Goal: Communication & Community: Answer question/provide support

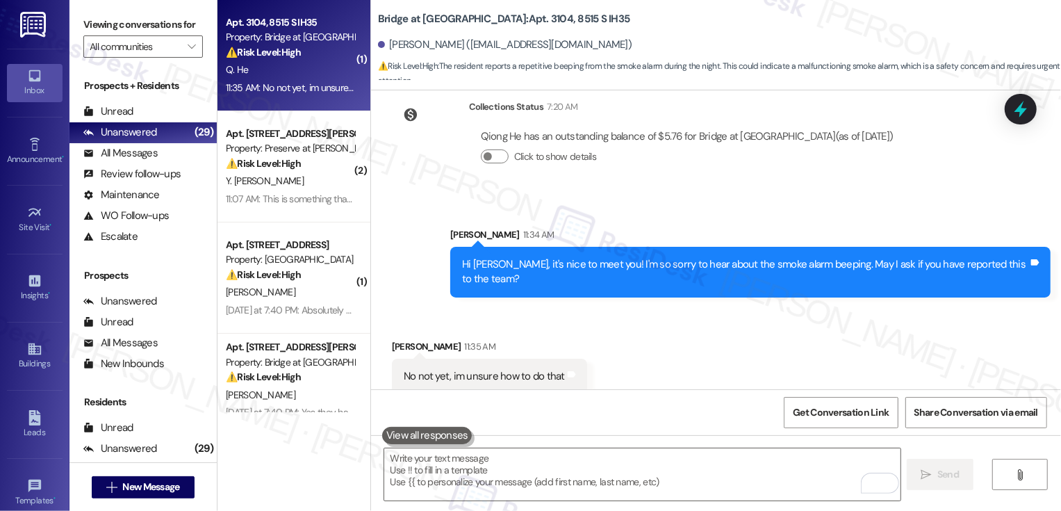
scroll to position [380, 0]
click at [479, 476] on textarea "To enrich screen reader interactions, please activate Accessibility in Grammarl…" at bounding box center [642, 474] width 516 height 52
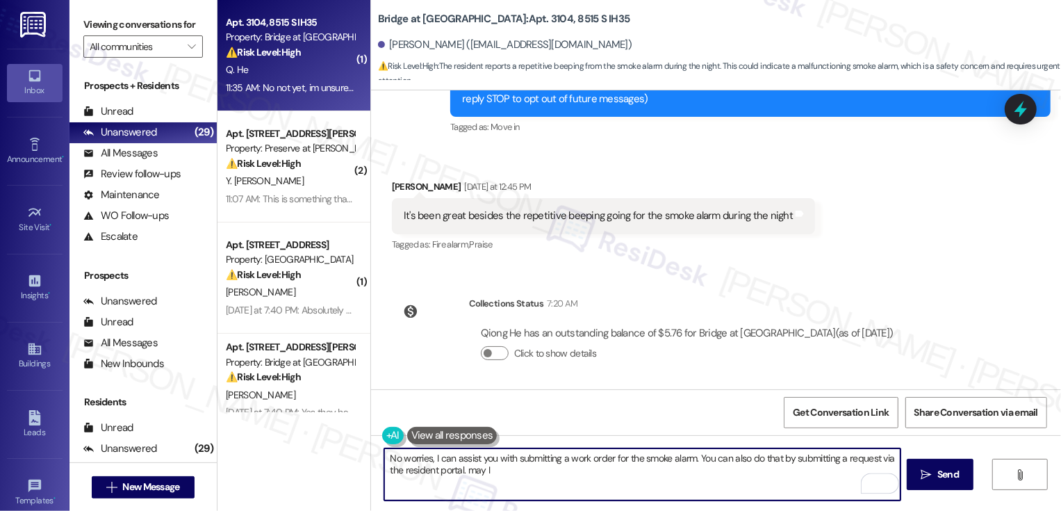
scroll to position [190, 0]
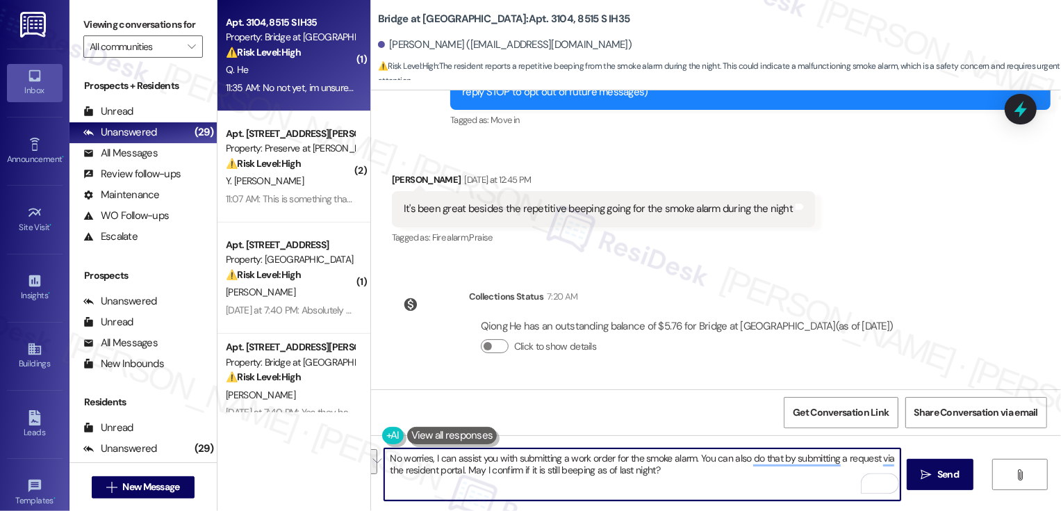
click at [384, 469] on textarea "No worries, I can assist you with submitting a work order for the smoke alarm. …" at bounding box center [642, 474] width 516 height 52
click at [376, 463] on button "See rewrite suggestions" at bounding box center [371, 461] width 11 height 25
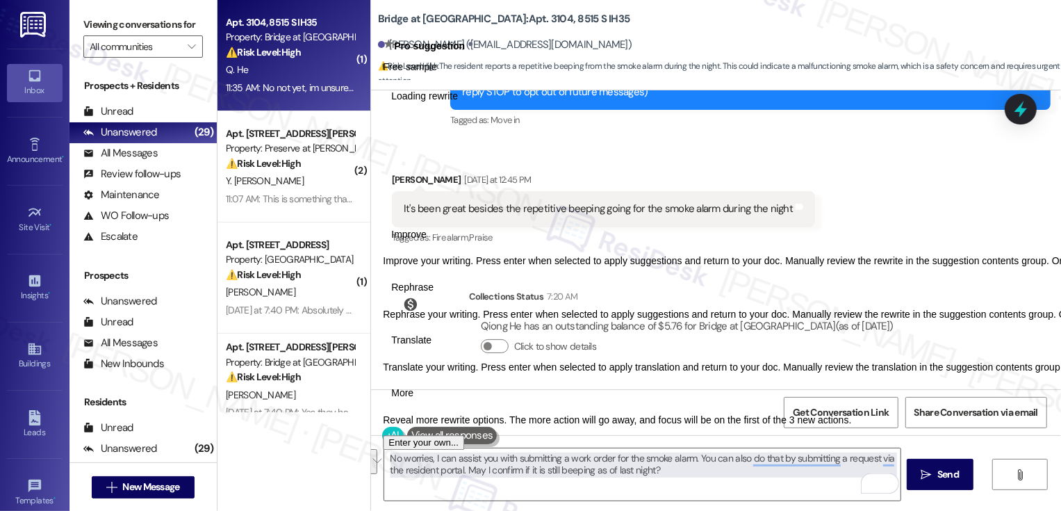
click at [432, 348] on span "Translate" at bounding box center [411, 340] width 40 height 15
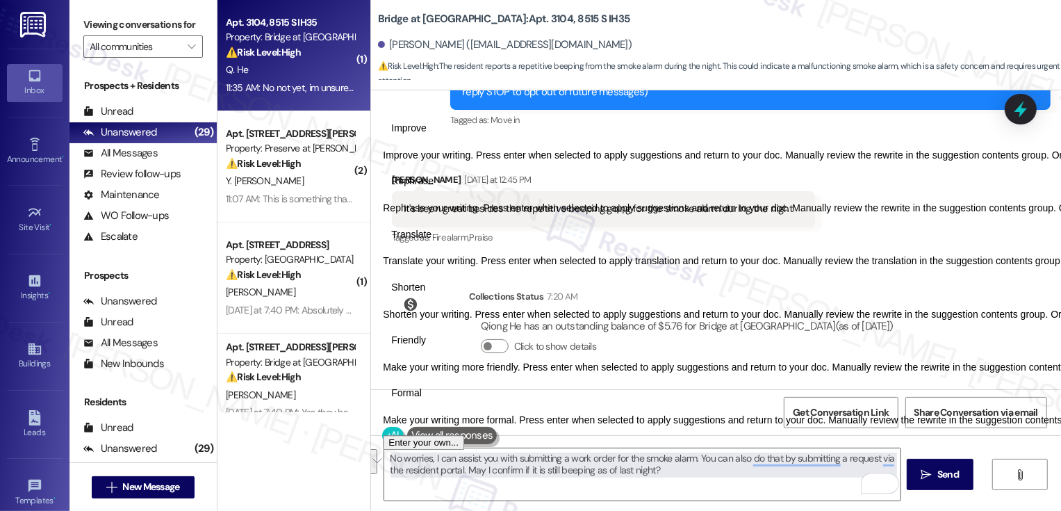
click at [426, 348] on span "Friendly" at bounding box center [408, 340] width 35 height 15
click at [600, 77] on p "Please wait a moment, then try again." at bounding box center [850, 71] width 872 height 11
click at [426, 348] on span "Friendly" at bounding box center [408, 340] width 35 height 15
click at [422, 401] on span "Formal" at bounding box center [406, 393] width 31 height 15
click at [426, 348] on span "Friendly" at bounding box center [408, 340] width 35 height 15
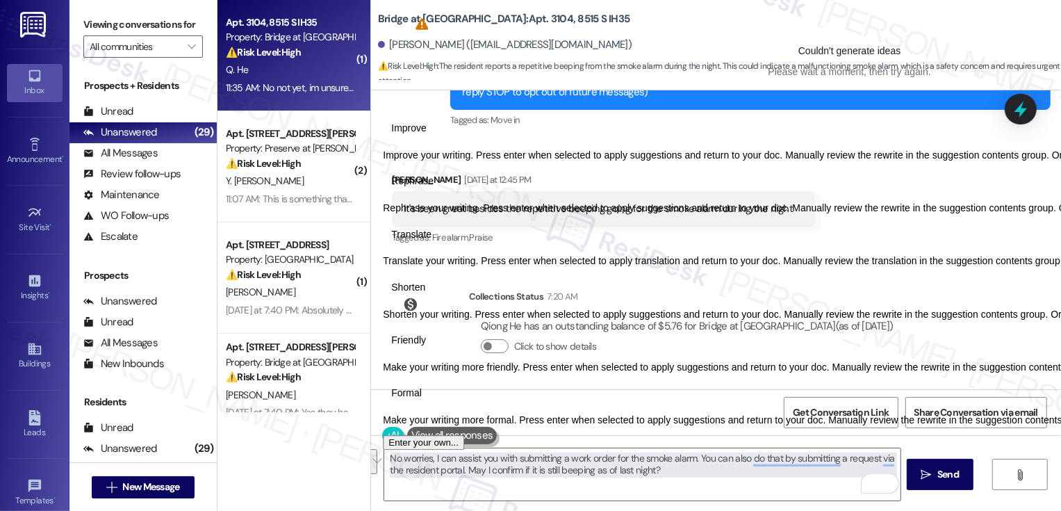
click at [409, 136] on span "Improve" at bounding box center [408, 129] width 35 height 15
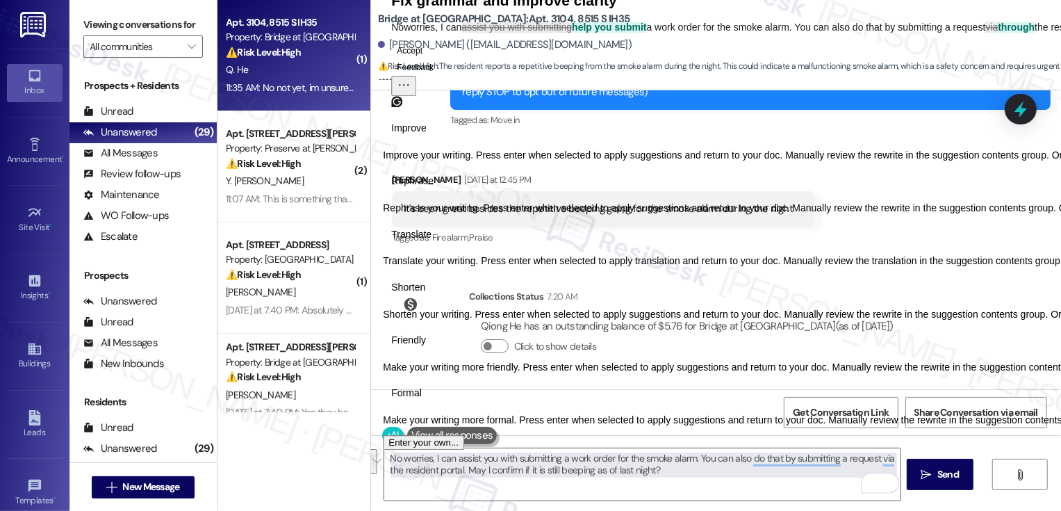
click at [434, 189] on span "Rephrase" at bounding box center [412, 181] width 42 height 15
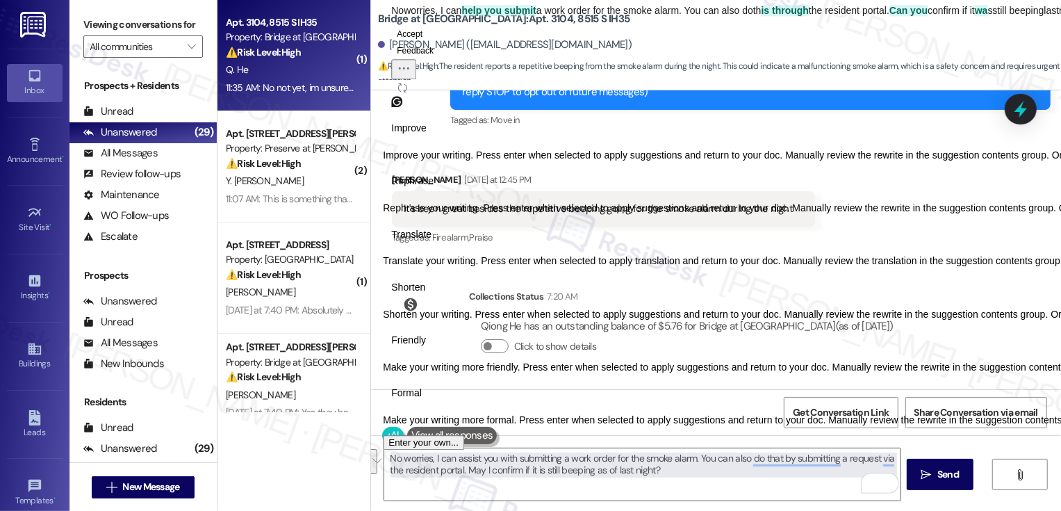
click at [428, 42] on button "Accept" at bounding box center [409, 34] width 37 height 17
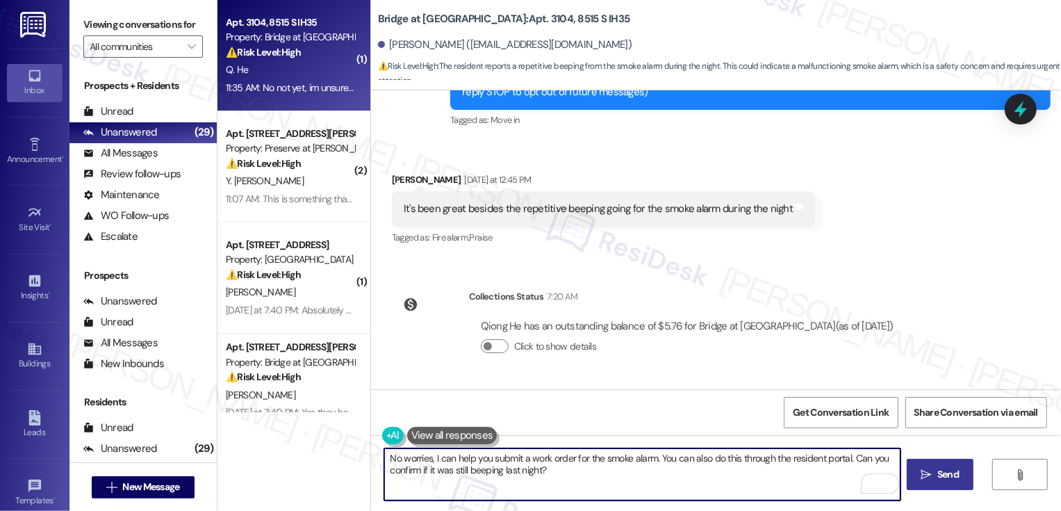
type textarea "No worries, I can help you submit a work order for the smoke alarm. You can als…"
click at [940, 472] on span "Send" at bounding box center [949, 474] width 22 height 15
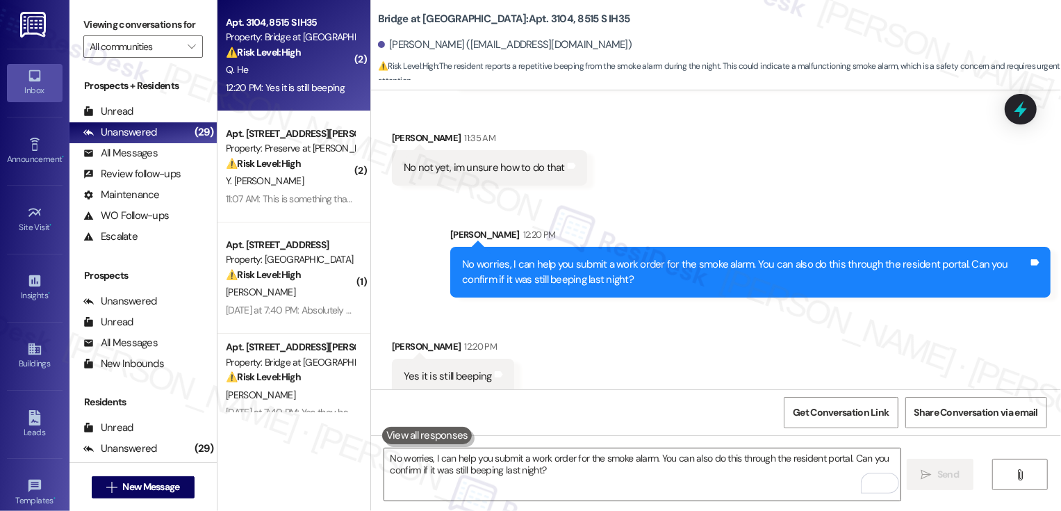
scroll to position [589, 0]
click at [498, 467] on textarea "No worries, I can help you submit a work order for the smoke alarm. You can als…" at bounding box center [642, 474] width 516 height 52
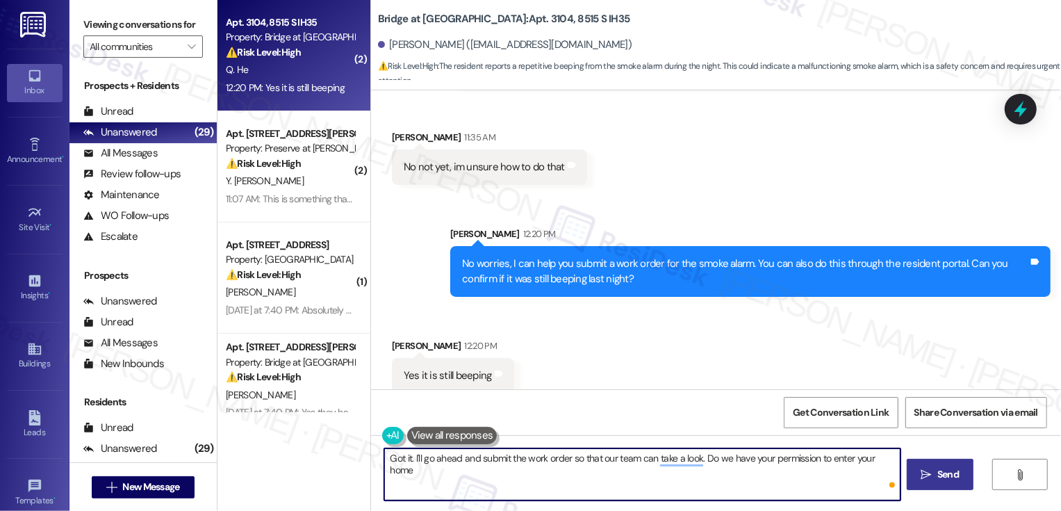
type textarea "Got it. I'll go ahead and submit the work order so that our team can take a loo…"
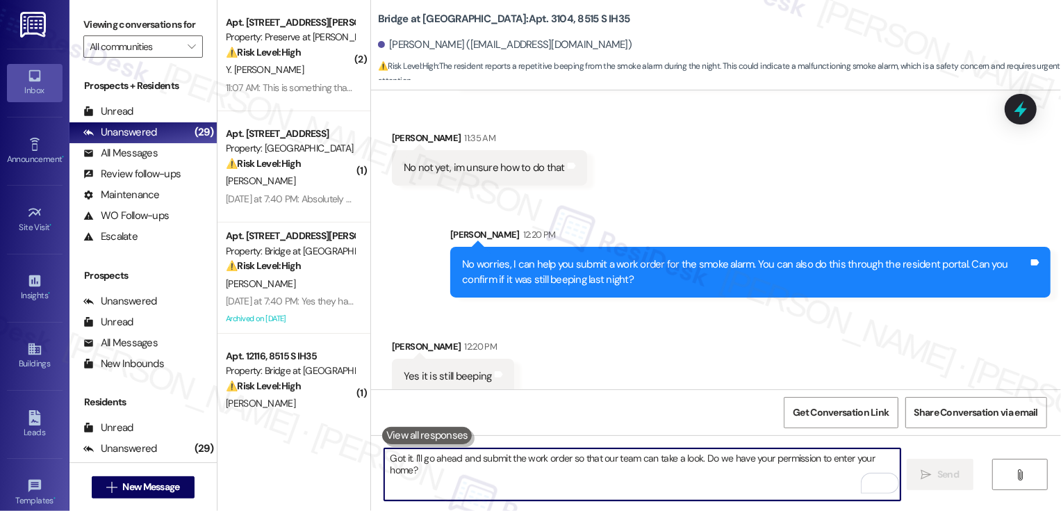
click at [518, 20] on b "Bridge at Monarch Bluffs: Apt. 3104, 8515 S IH35" at bounding box center [504, 19] width 252 height 15
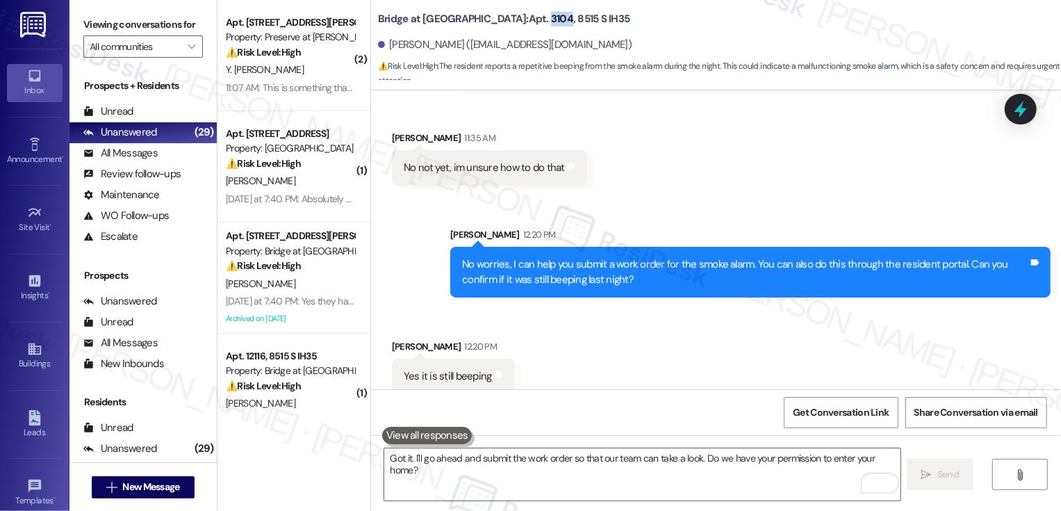
copy b "3104"
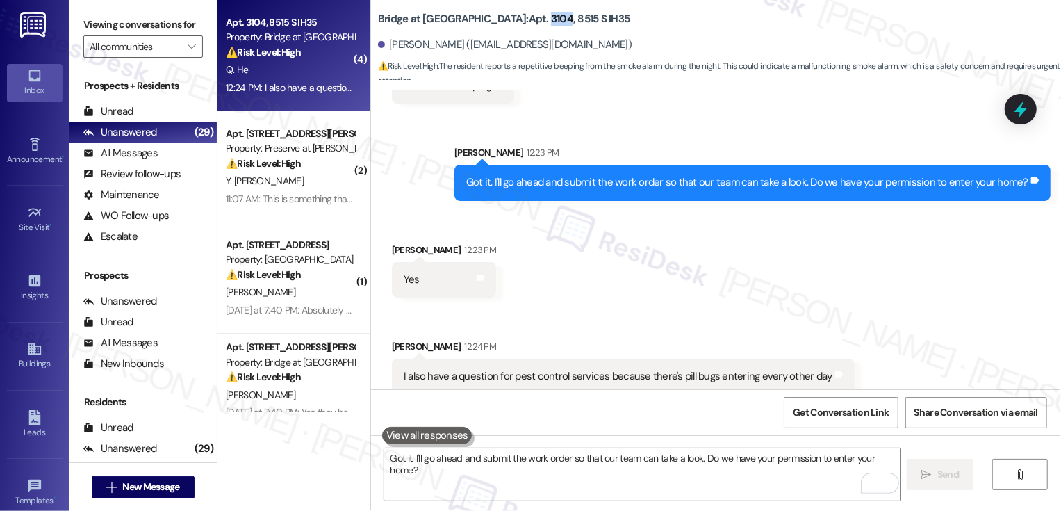
scroll to position [879, 0]
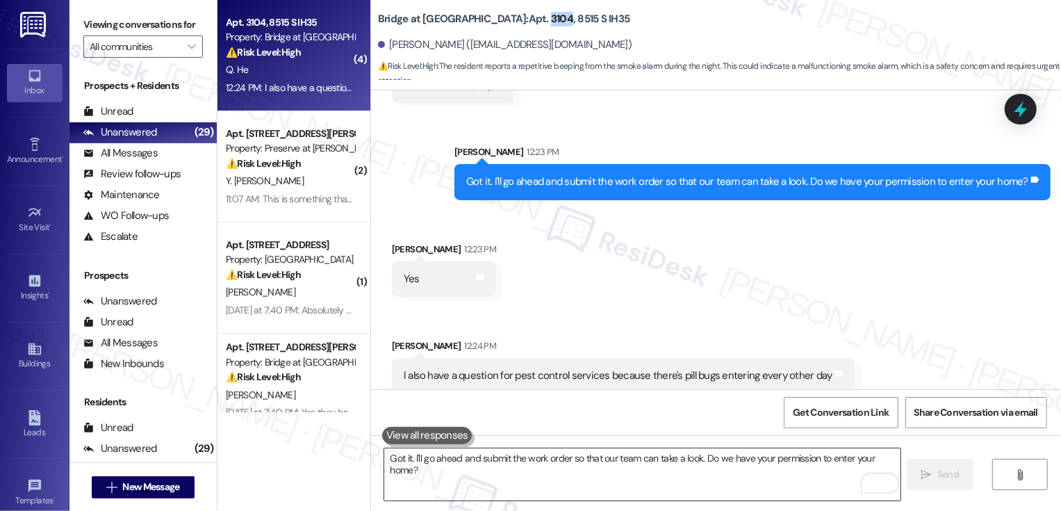
click at [557, 480] on textarea "Got it. I'll go ahead and submit the work order so that our team can take a loo…" at bounding box center [642, 474] width 516 height 52
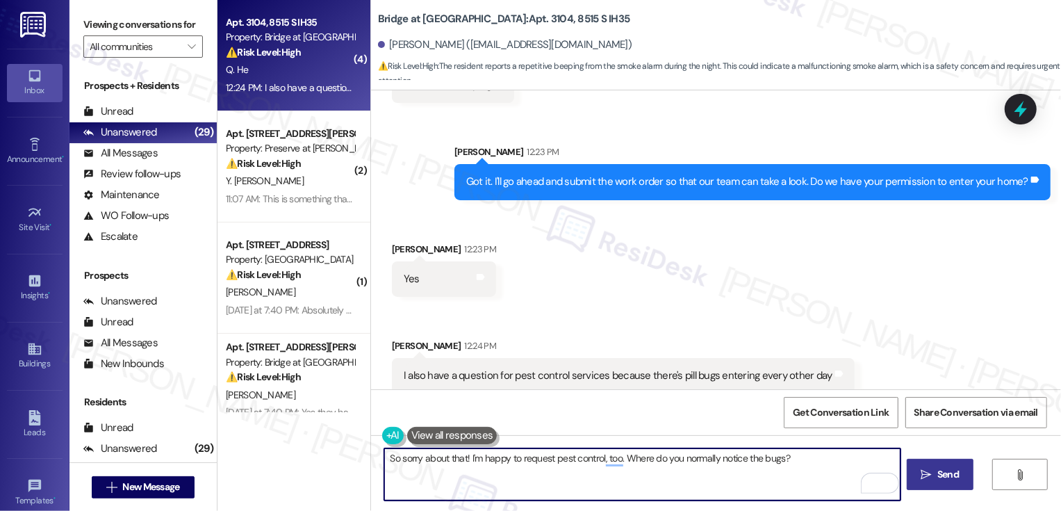
click at [512, 458] on textarea "So sorry about that! I'm happy to request pest control, too. Where do you norma…" at bounding box center [642, 474] width 516 height 52
click at [660, 462] on textarea "So sorry about that! I'm happy to submit a request for pest control, too. Where…" at bounding box center [642, 474] width 516 height 52
click at [612, 464] on textarea "So sorry about that! I'm happy to submit a request for pest control as well. Wh…" at bounding box center [642, 474] width 516 height 52
click at [700, 462] on textarea "So sorry about that! I'm happy to submit a request for pest control as well. Wh…" at bounding box center [642, 474] width 516 height 52
type textarea "So sorry about that! I'm happy to submit a request for pest control as well. Wh…"
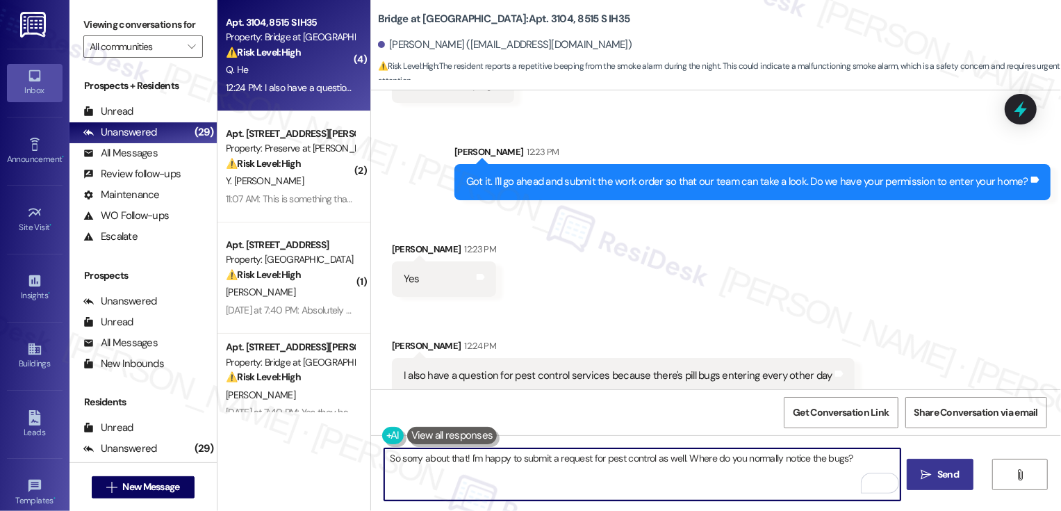
click at [938, 476] on span "Send" at bounding box center [949, 474] width 22 height 15
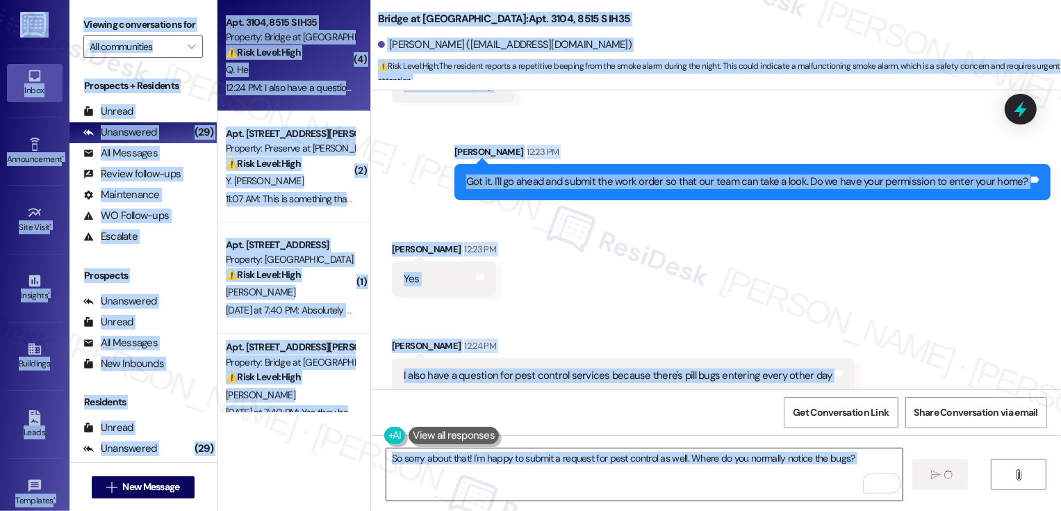
copy body "Inbox Go to Inbox Announcement • Send A Text Announcement Site Visit • Go to Si…"
click at [833, 466] on textarea "So sorry about that! I'm happy to submit a request for pest control as well. Wh…" at bounding box center [644, 474] width 516 height 52
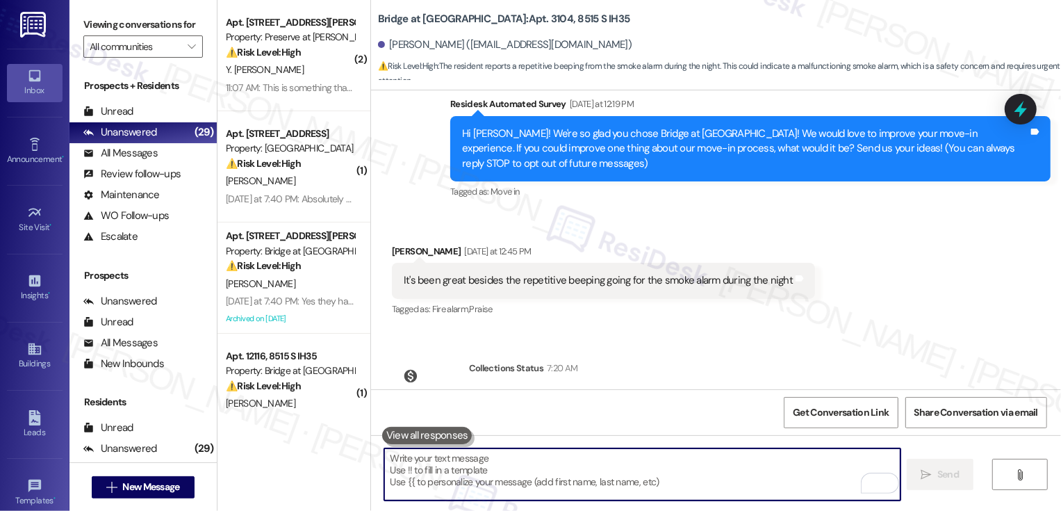
scroll to position [136, 0]
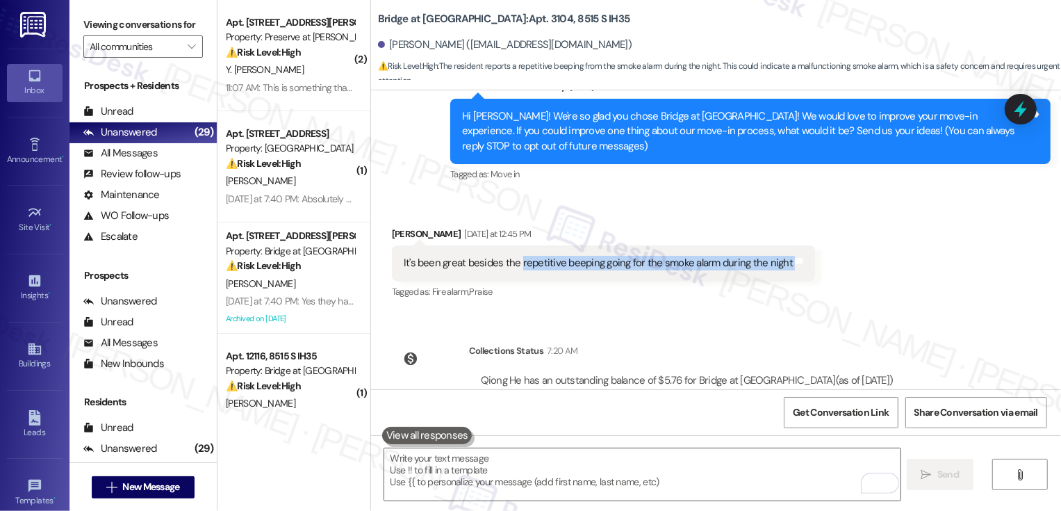
drag, startPoint x: 510, startPoint y: 264, endPoint x: 776, endPoint y: 271, distance: 266.3
click at [776, 271] on div "It's been great besides the repetitive beeping going for the smoke alarm during…" at bounding box center [603, 262] width 423 height 35
copy div "repetitive beeping going for the smoke alarm during the night Tags and notes"
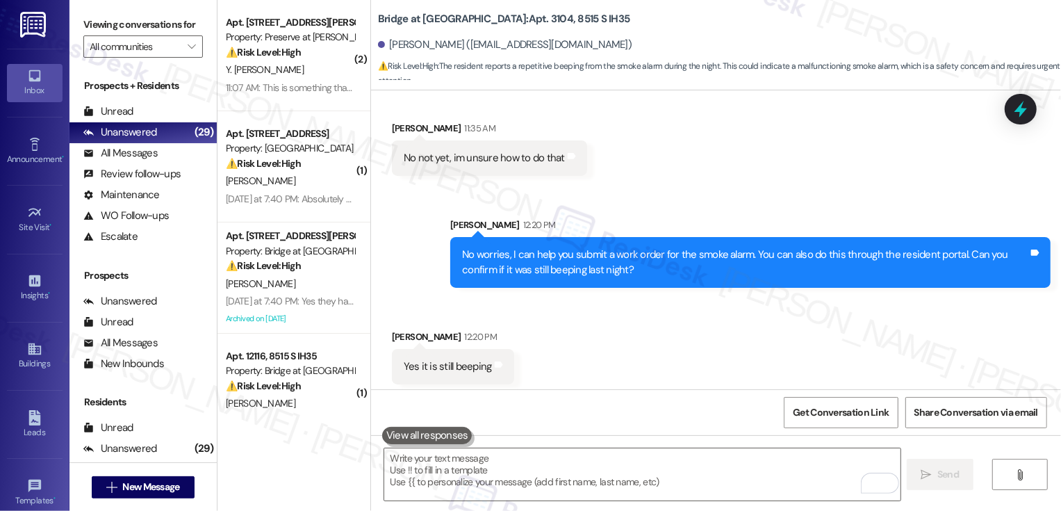
scroll to position [1170, 0]
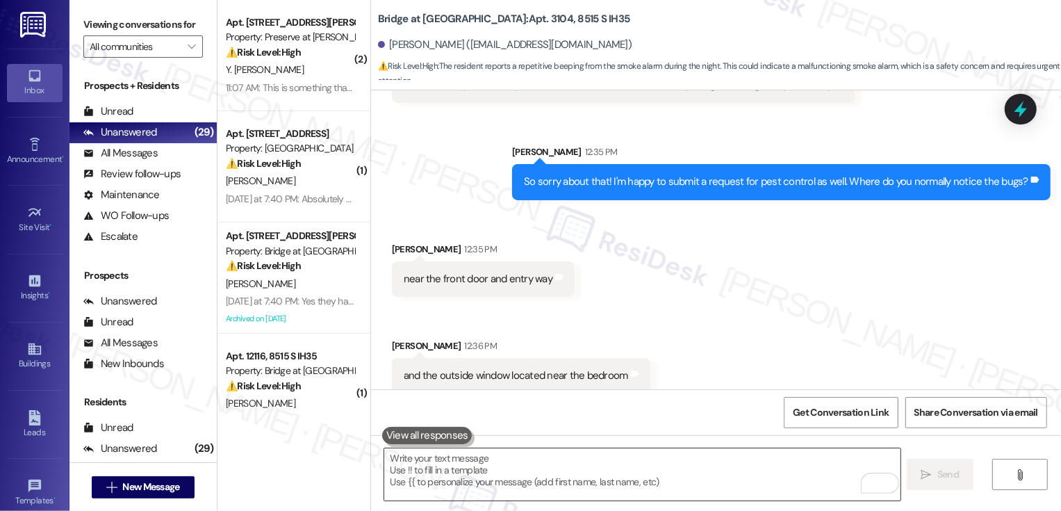
click at [507, 466] on textarea "To enrich screen reader interactions, please activate Accessibility in Grammarl…" at bounding box center [642, 474] width 516 height 52
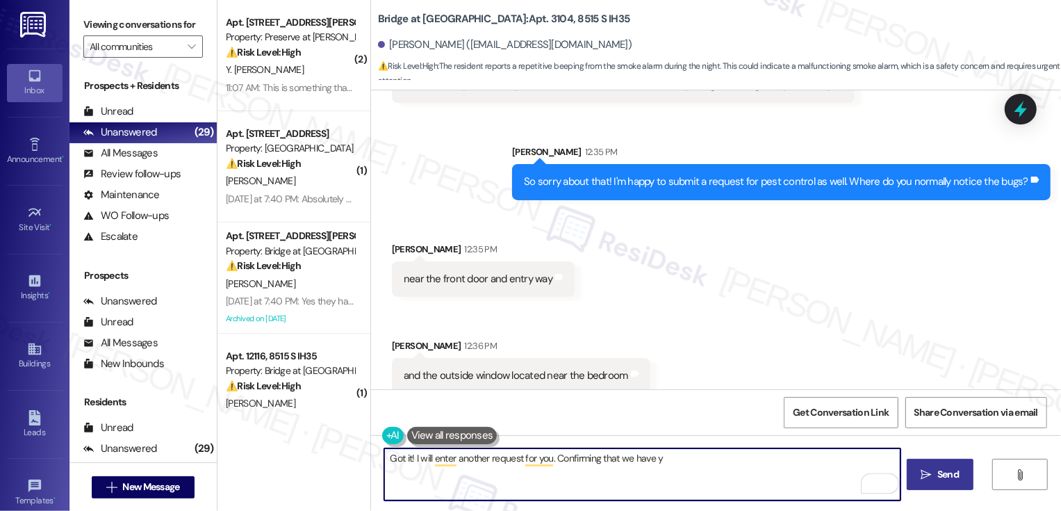
drag, startPoint x: 552, startPoint y: 457, endPoint x: 767, endPoint y: 462, distance: 215.5
click at [769, 462] on textarea "Got it! I will enter another request for you. Confirming that we have y" at bounding box center [642, 474] width 516 height 52
type textarea "Got it! I will enter another request for you. Please confirm if we have your pe…"
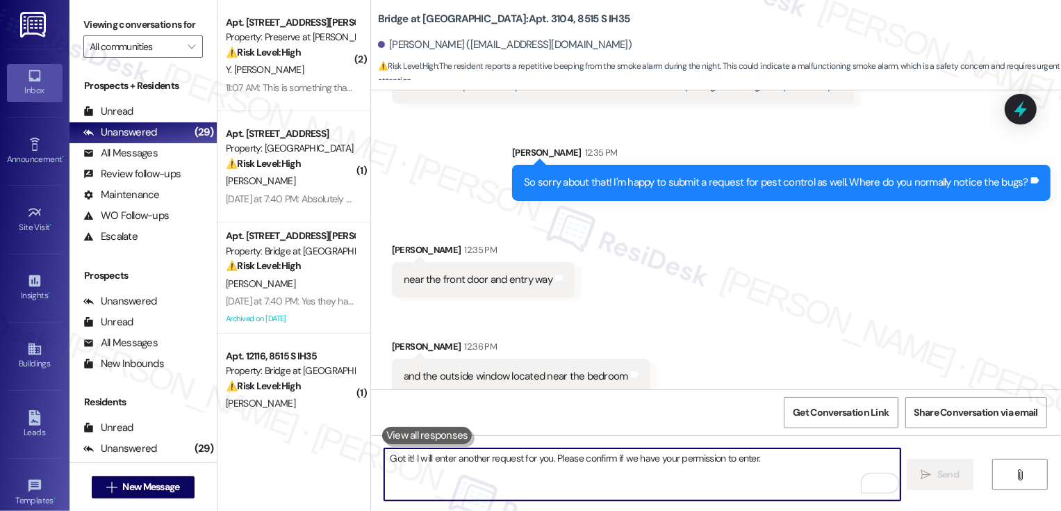
scroll to position [1267, 0]
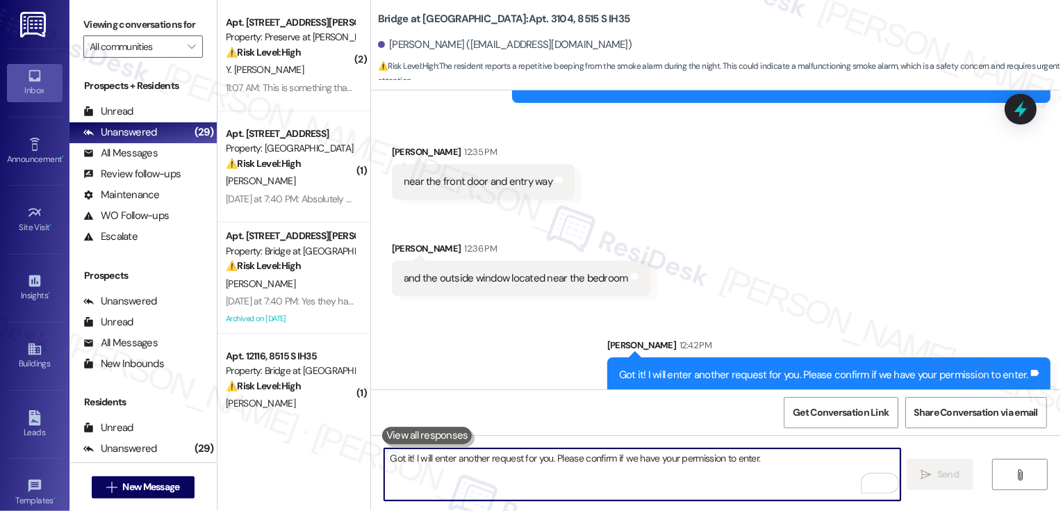
click at [672, 468] on textarea "Got it! I will enter another request for you. Please confirm if we have your pe…" at bounding box center [642, 474] width 516 height 52
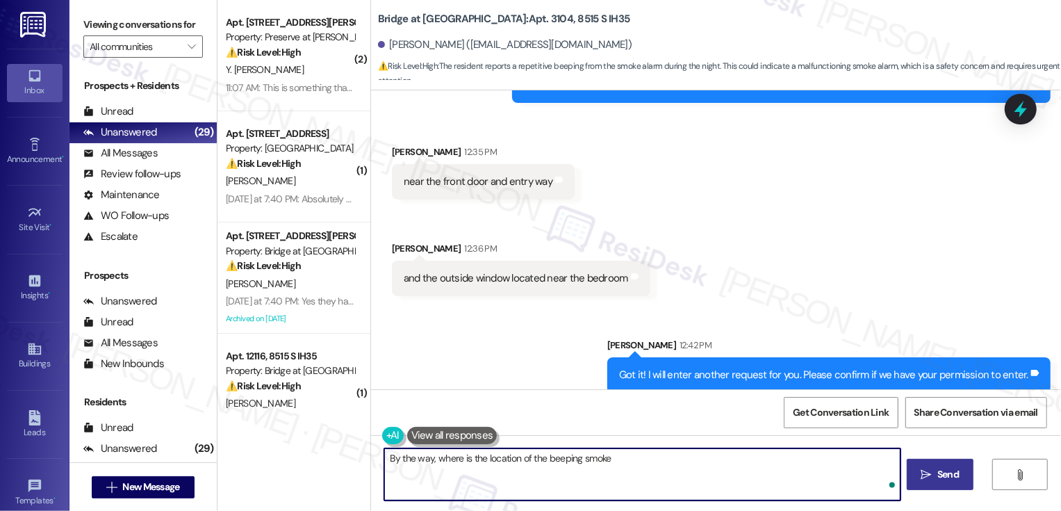
scroll to position [1363, 0]
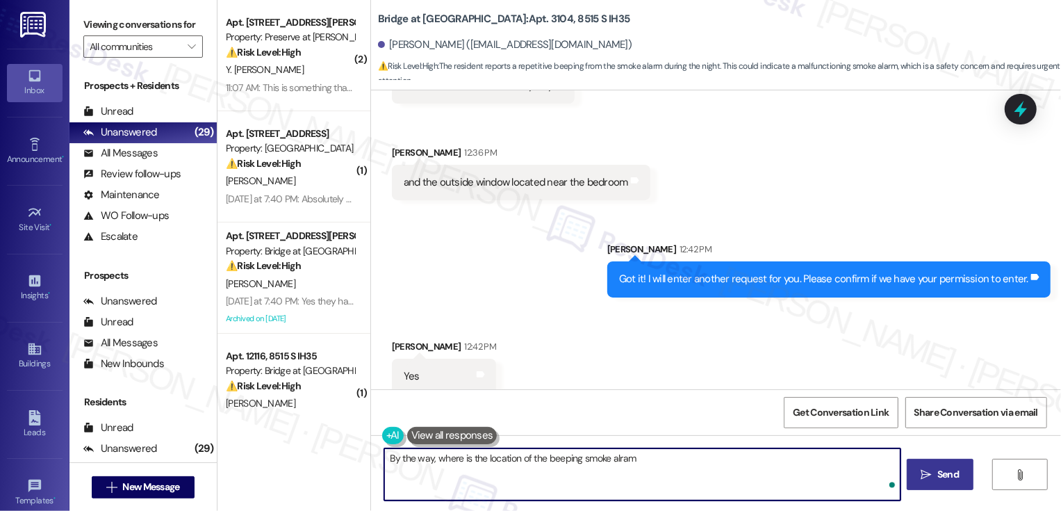
type textarea "By the way, where is the location of the beeping smoke alram?"
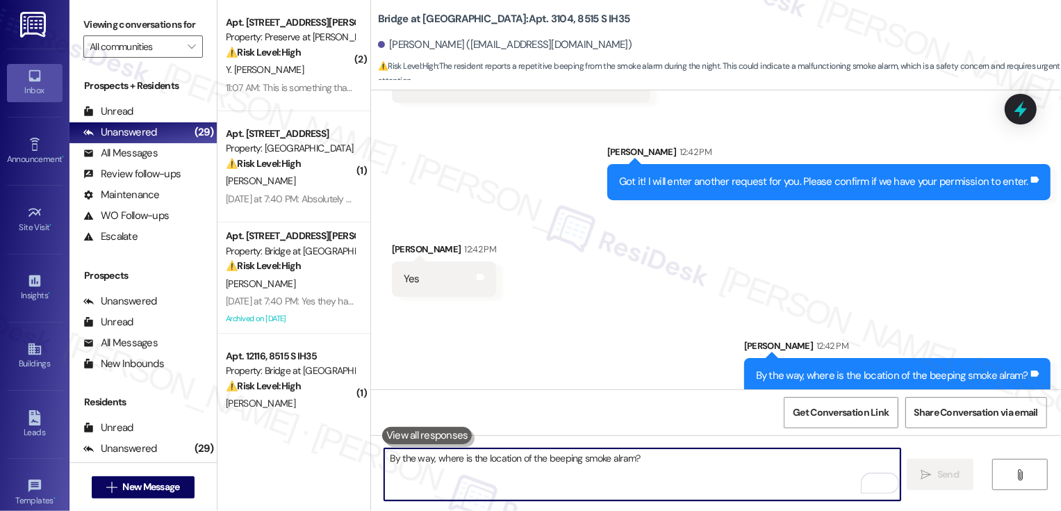
click at [512, 469] on textarea "By the way, where is the location of the beeping smoke alram?" at bounding box center [642, 474] width 516 height 52
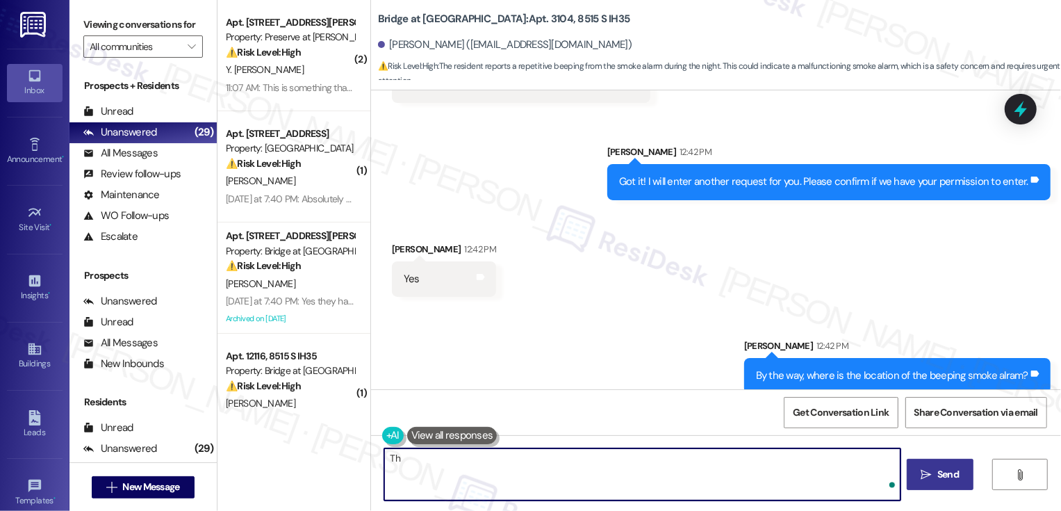
type textarea "T"
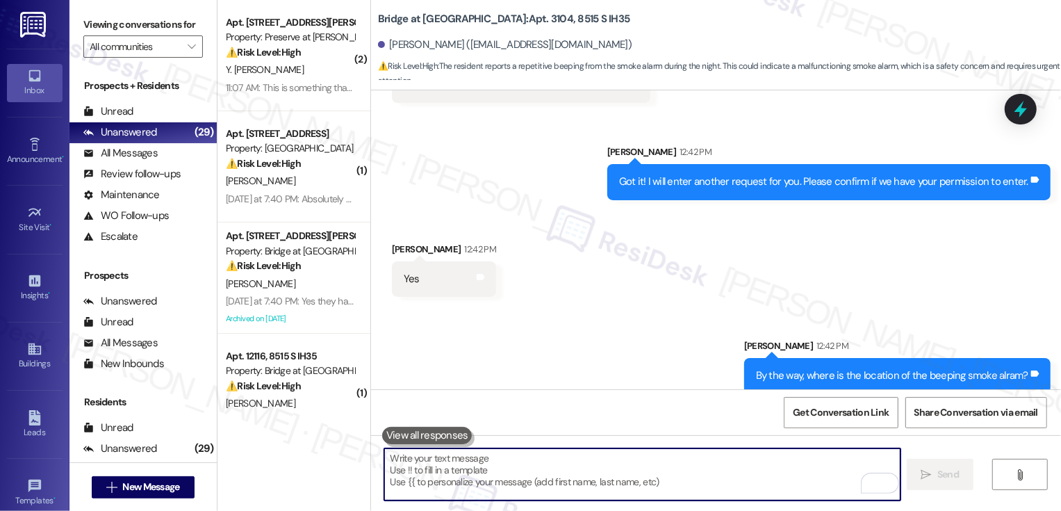
click at [613, 268] on div "Received via SMS Qiong He 12:42 PM Yes Tags and notes" at bounding box center [716, 259] width 690 height 97
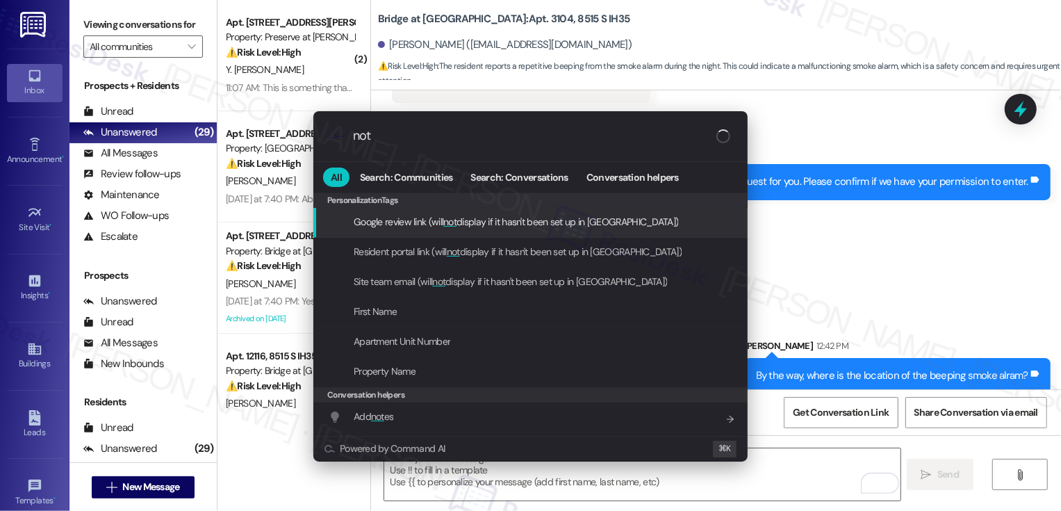
type input "note"
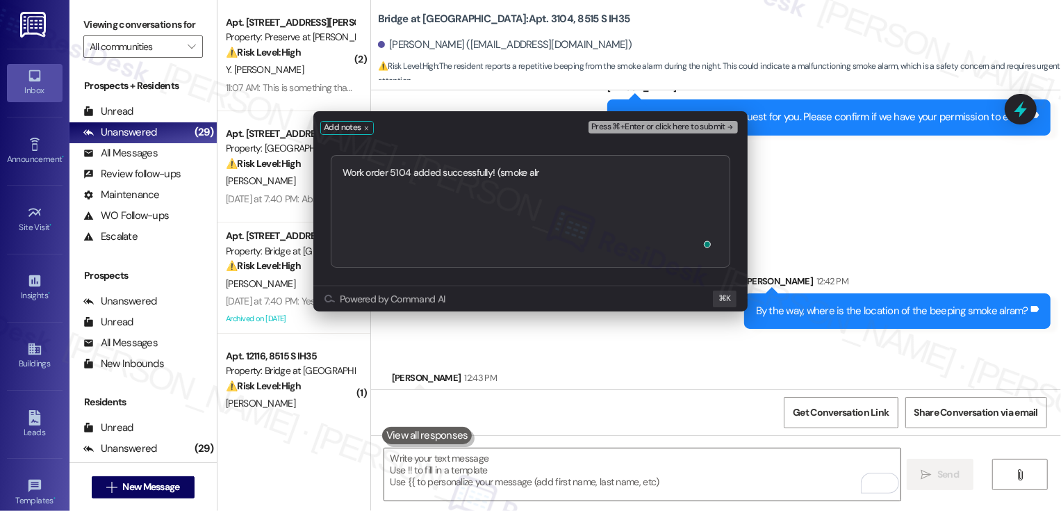
scroll to position [1557, 0]
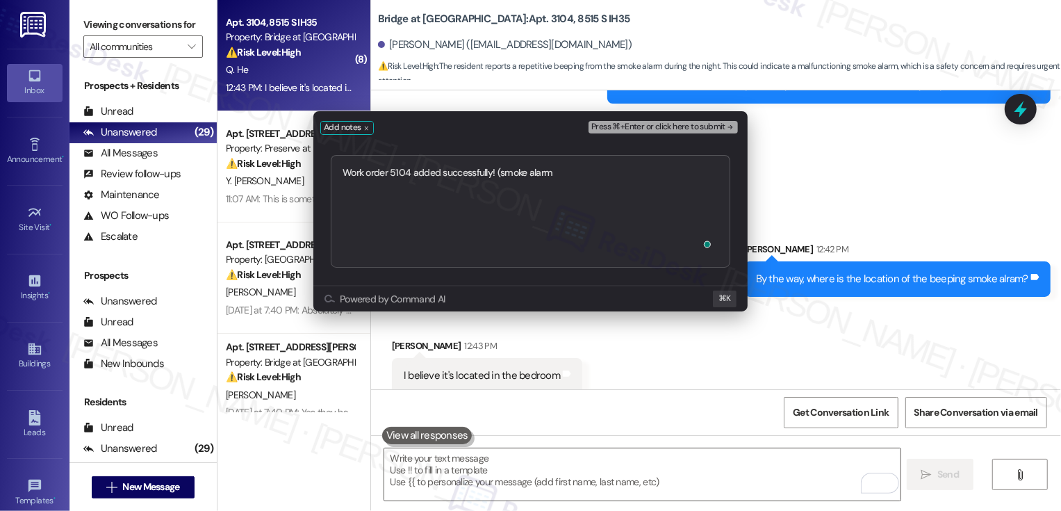
type textarea "Work order 5104 added successfully! (smoke alarm)"
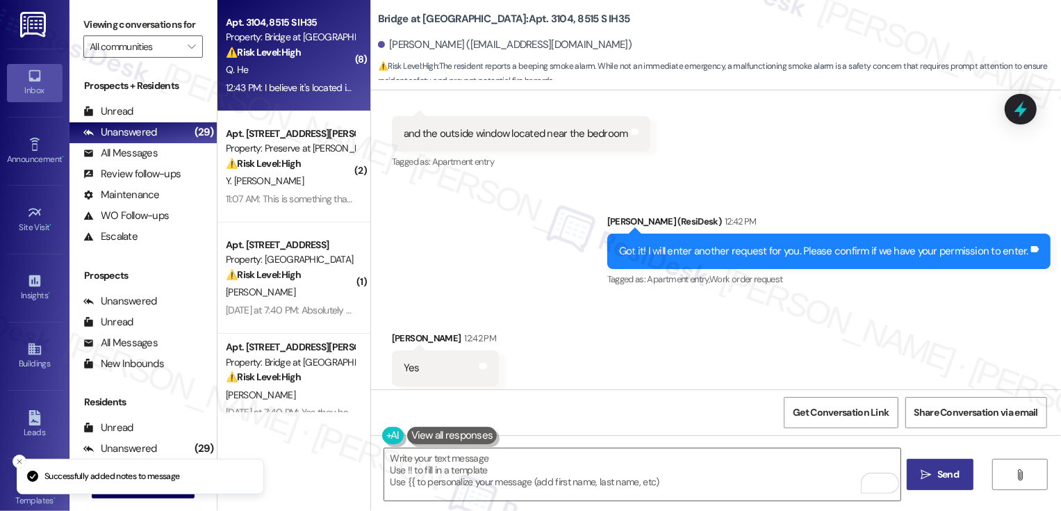
scroll to position [1722, 0]
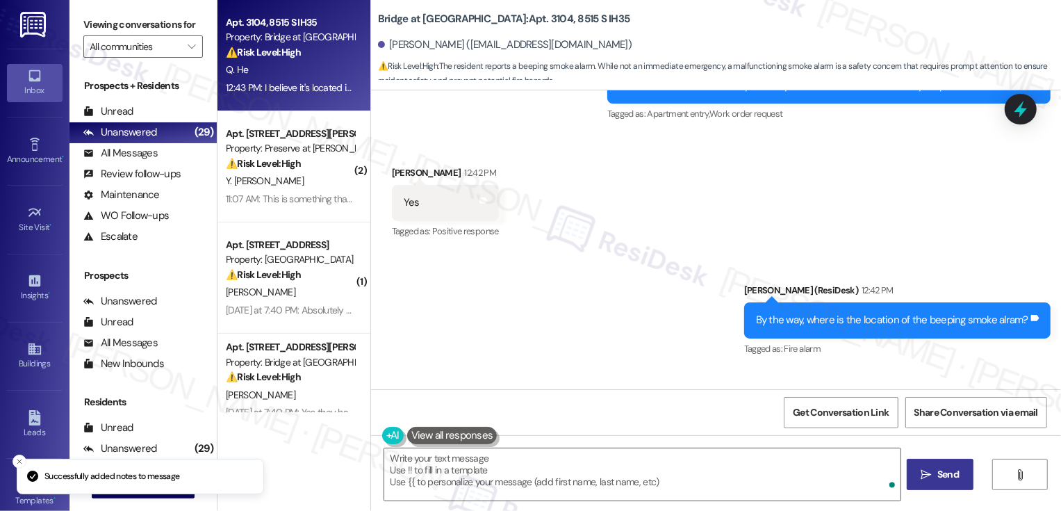
click at [562, 293] on div "Sent via SMS Sarah (ResiDesk) 12:42 PM By the way, where is the location of the…" at bounding box center [716, 310] width 690 height 117
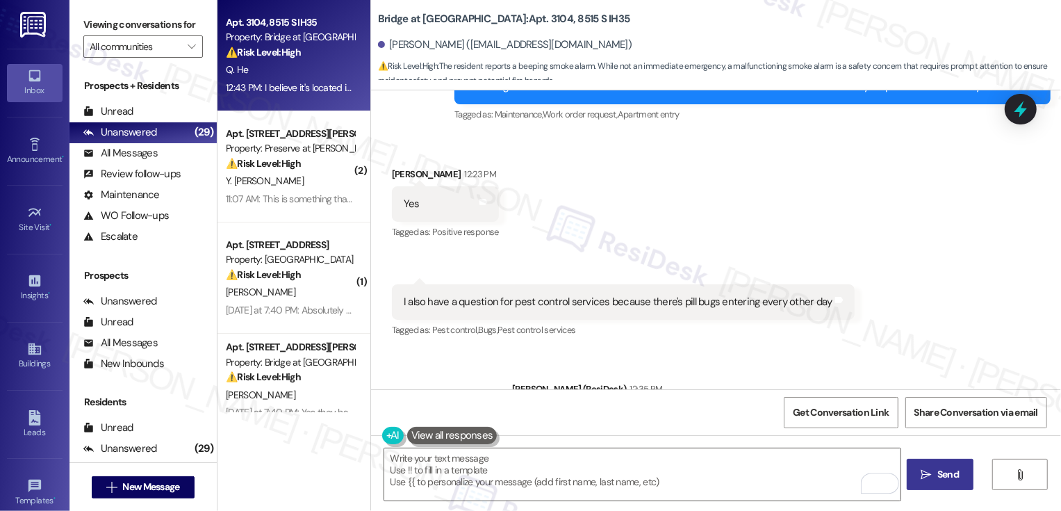
scroll to position [1049, 0]
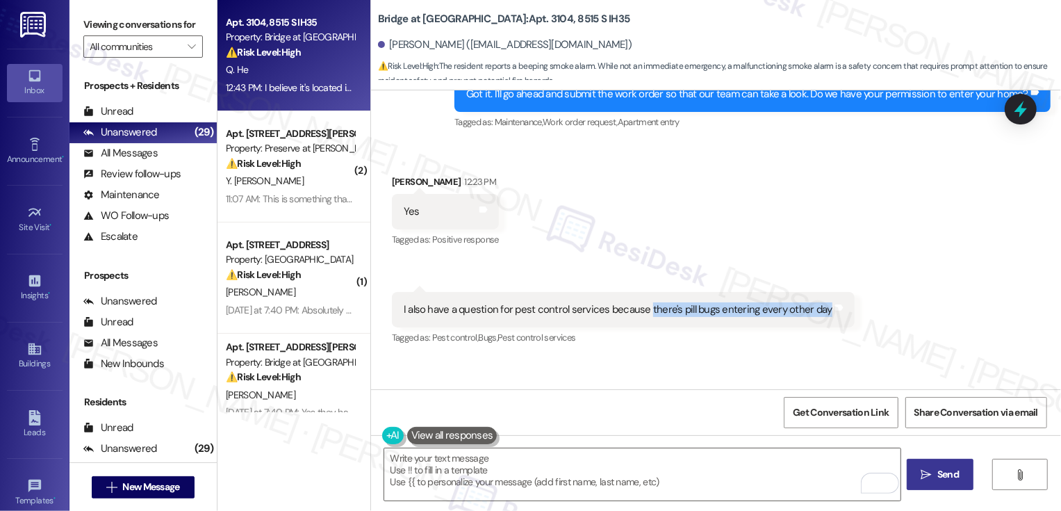
drag, startPoint x: 636, startPoint y: 296, endPoint x: 808, endPoint y: 302, distance: 171.8
click at [808, 302] on div "I also have a question for pest control services because there's pill bugs ente…" at bounding box center [623, 309] width 463 height 35
copy div "there's pill bugs entering every other day"
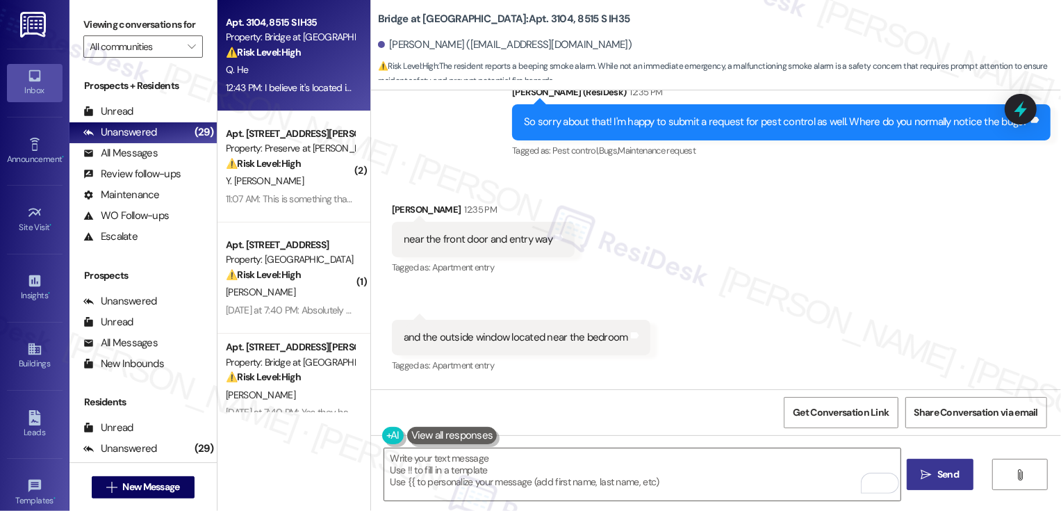
scroll to position [1411, 0]
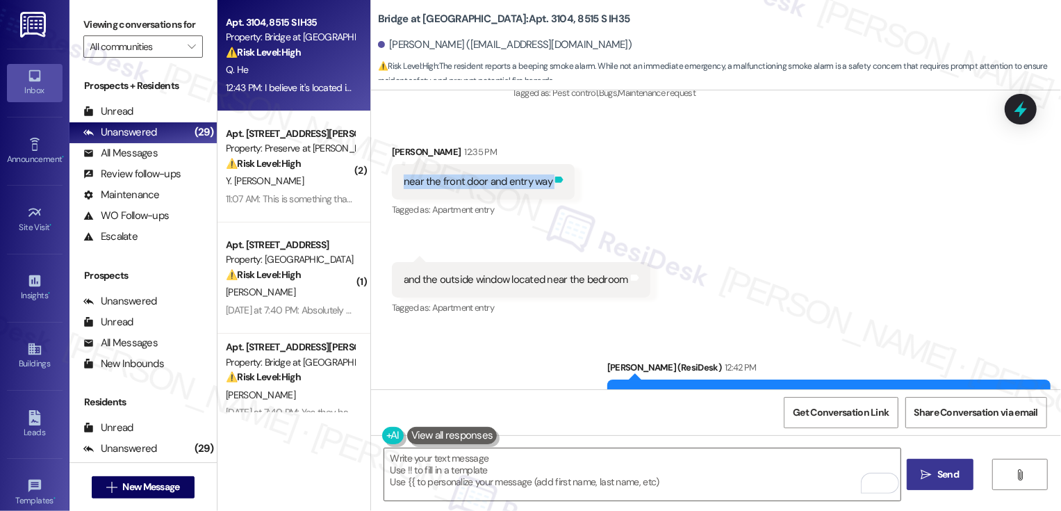
drag, startPoint x: 393, startPoint y: 166, endPoint x: 544, endPoint y: 172, distance: 151.0
click at [544, 172] on div "near the front door and entry way Tags and notes" at bounding box center [483, 181] width 183 height 35
copy div "near the front door and entry way Tags and notes"
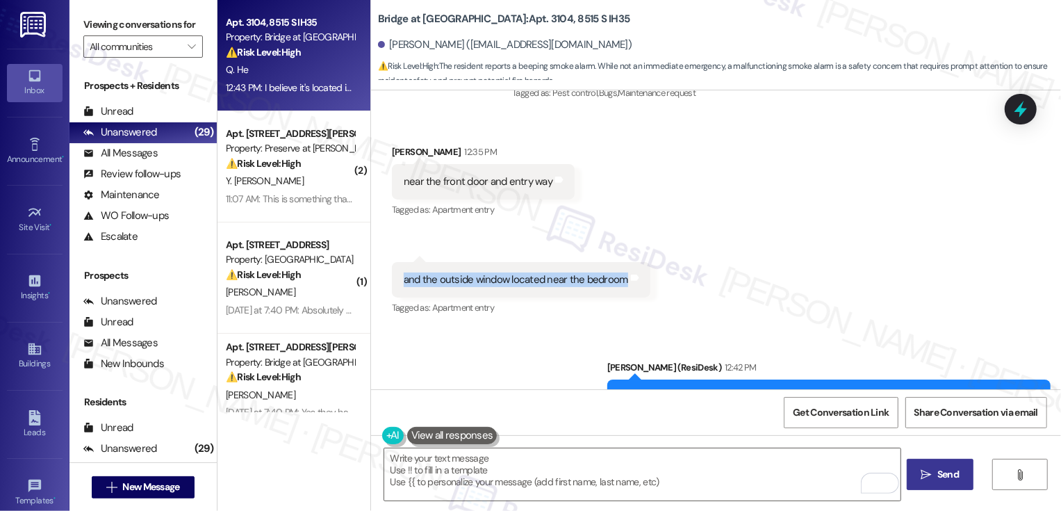
drag, startPoint x: 396, startPoint y: 263, endPoint x: 611, endPoint y: 265, distance: 215.5
click at [612, 272] on div "and the outside window located near the bedroom" at bounding box center [516, 279] width 225 height 15
copy div "and the outside window located near the bedroom"
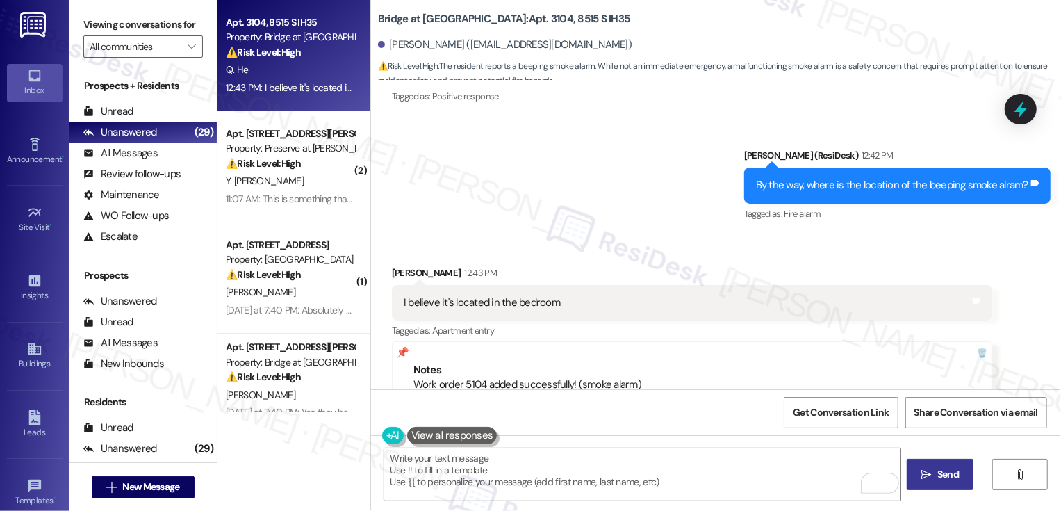
scroll to position [1937, 0]
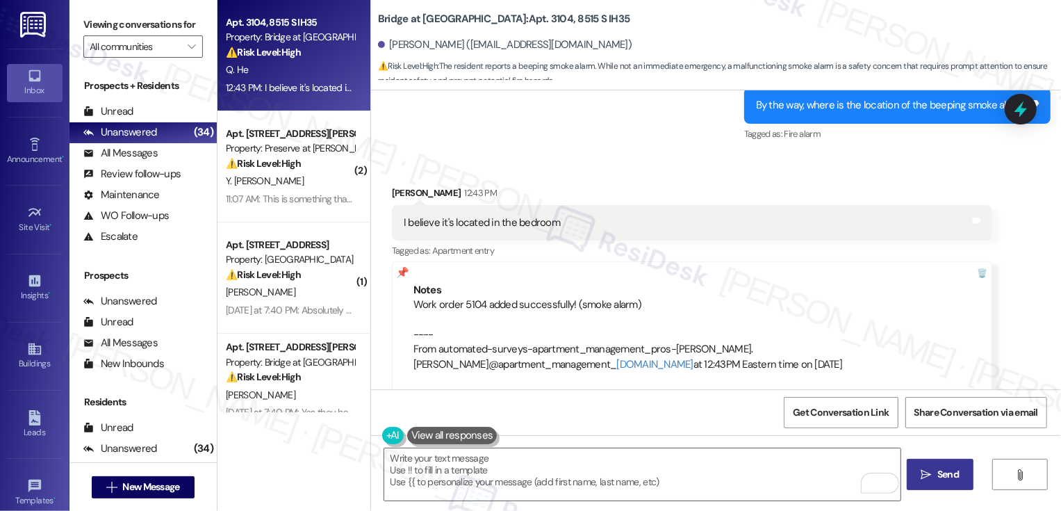
click at [500, 119] on div "Sent via SMS Sarah (ResiDesk) 12:42 PM By the way, where is the location of the…" at bounding box center [716, 95] width 690 height 117
drag, startPoint x: 400, startPoint y: 289, endPoint x: 708, endPoint y: 293, distance: 307.3
click at [708, 295] on div "Notes Work order 5104 added successfully! (smoke alarm) ---- From automated-sur…" at bounding box center [692, 327] width 601 height 133
copy div "Work order 5104 added successfully! (smoke alarm)"
click at [708, 298] on div "Work order 5104 added successfully! (smoke alarm) ---- From automated-surveys-a…" at bounding box center [692, 335] width 557 height 74
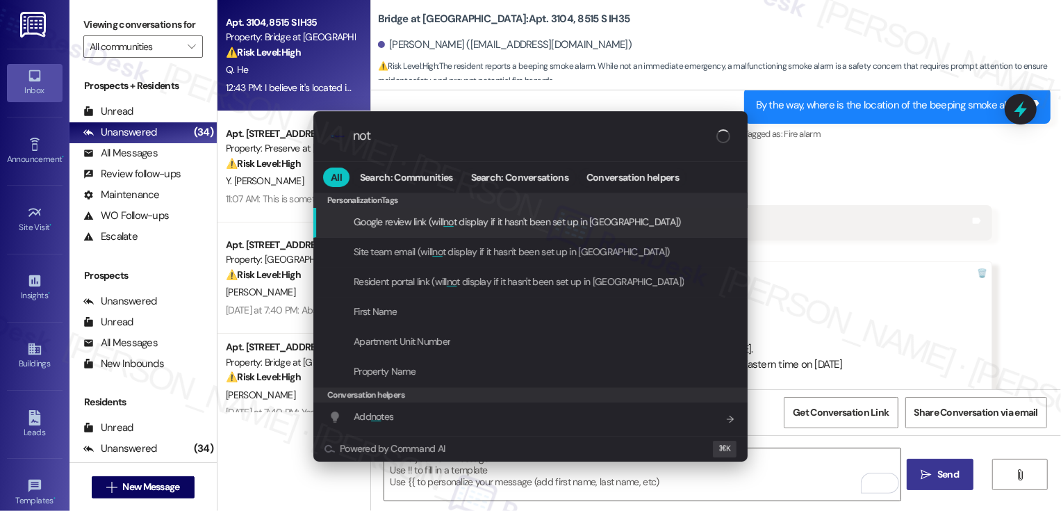
type input "note"
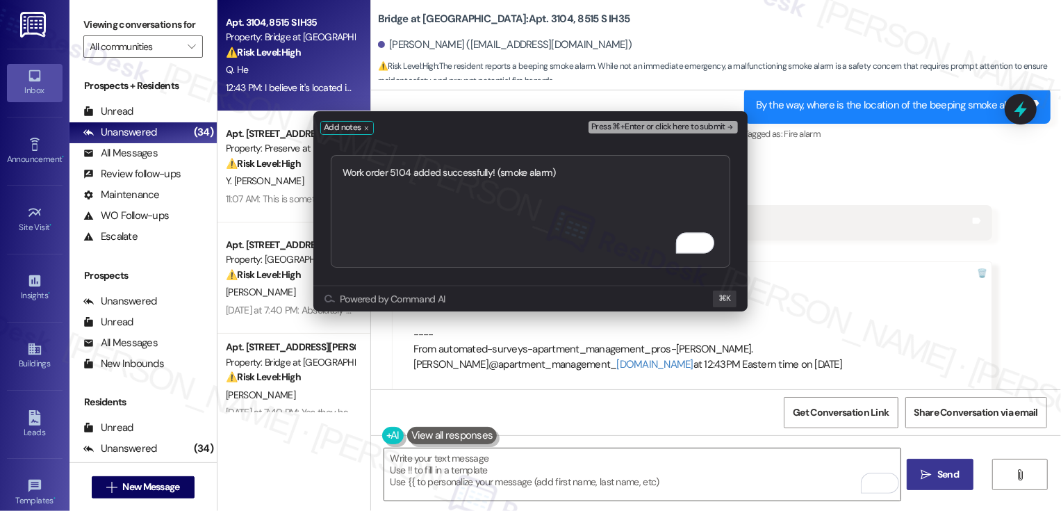
type textarea "Work order 5104 added successfully! (smoke alarm)"
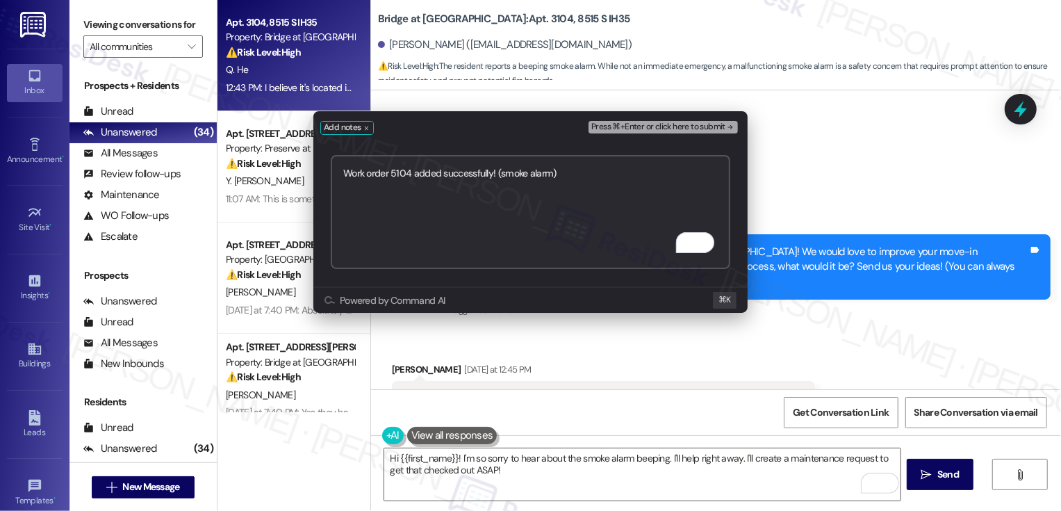
scroll to position [1937, 0]
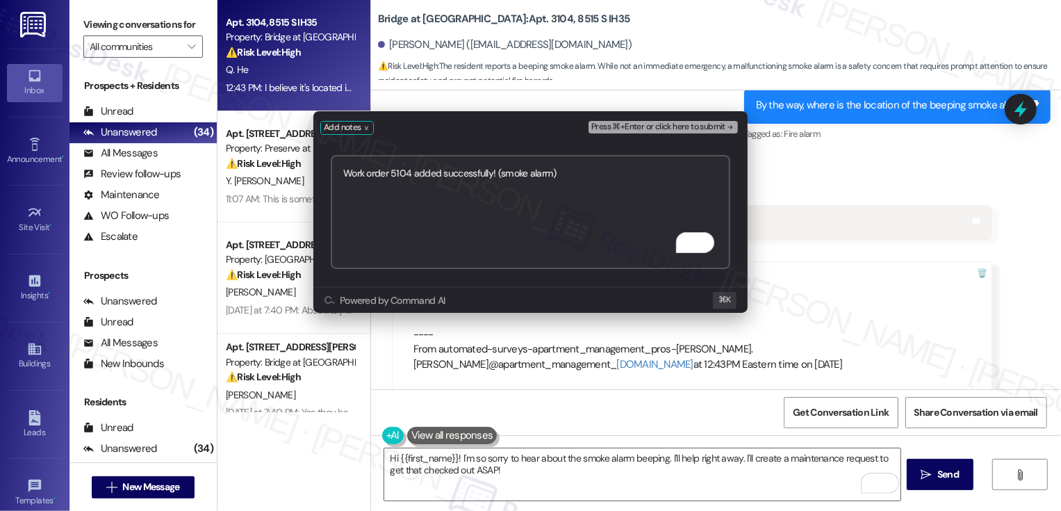
paste textarea "Work order 5105 added successfully!"
type textarea "Work order 5104 added successfully! (smoke alarm) Work order 5105 added success…"
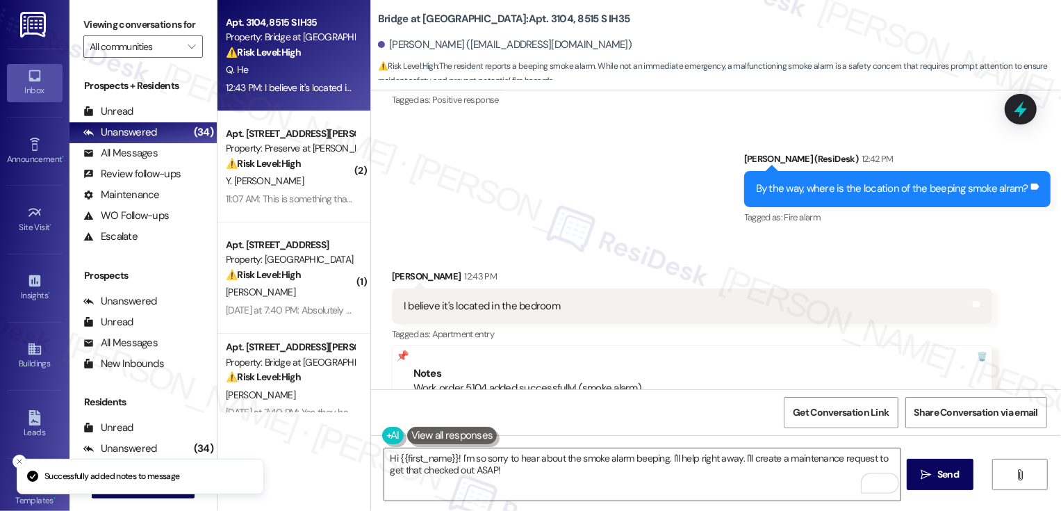
scroll to position [1953, 0]
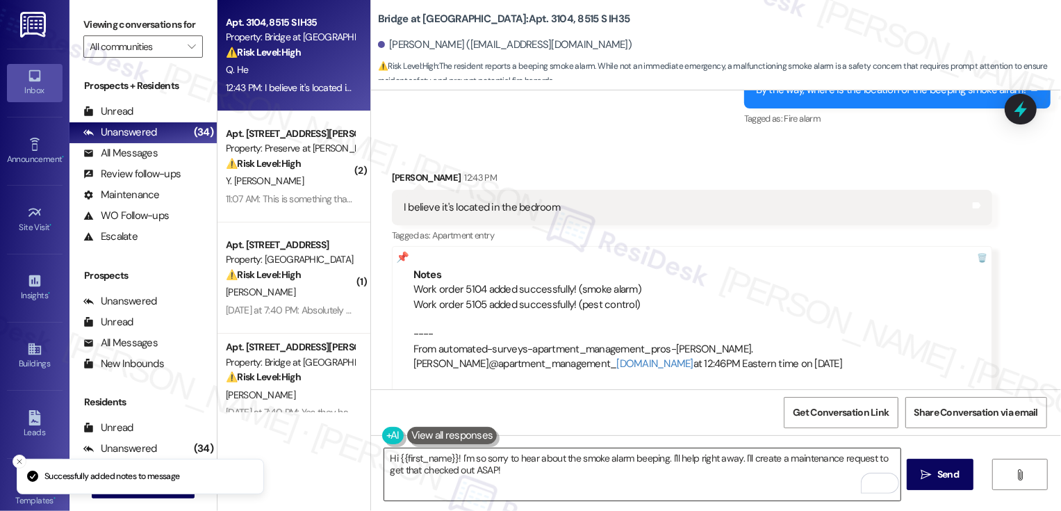
click at [470, 465] on textarea "Hi {{first_name}}! I'm so sorry to hear about the smoke alarm beeping. I'll hel…" at bounding box center [642, 474] width 516 height 52
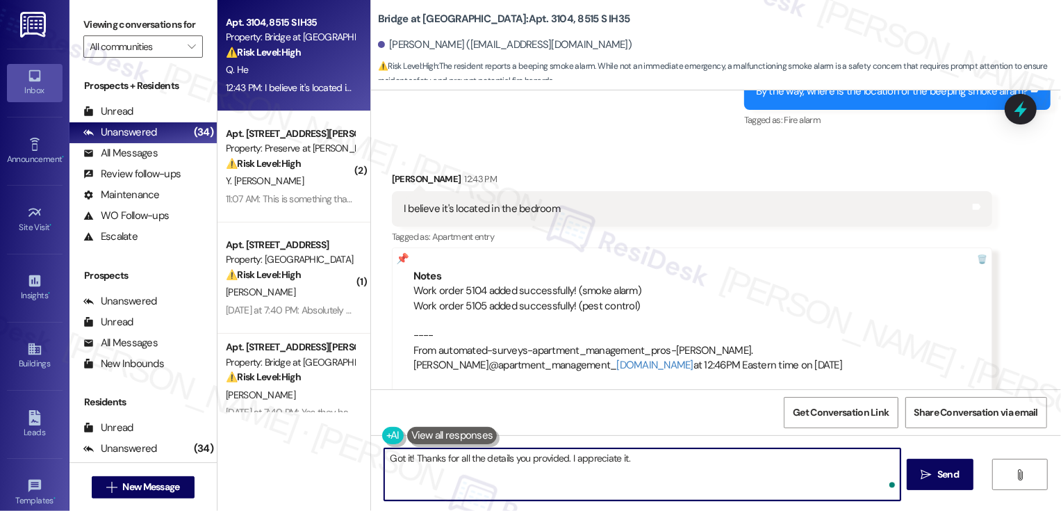
scroll to position [2049, 0]
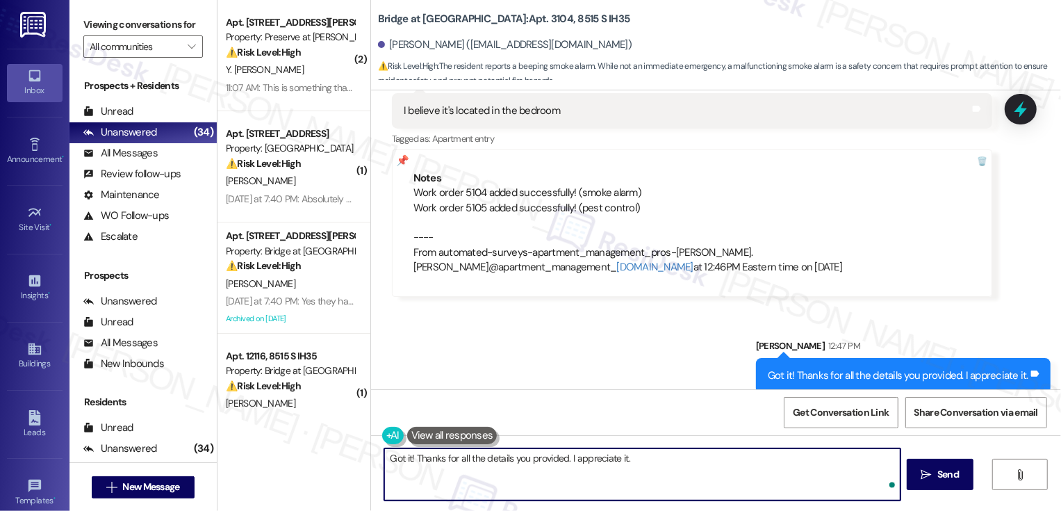
click at [569, 464] on textarea "Hi {{first_name}}! I'm so sorry to hear about the smoke alarm beeping. I'll hel…" at bounding box center [642, 474] width 516 height 52
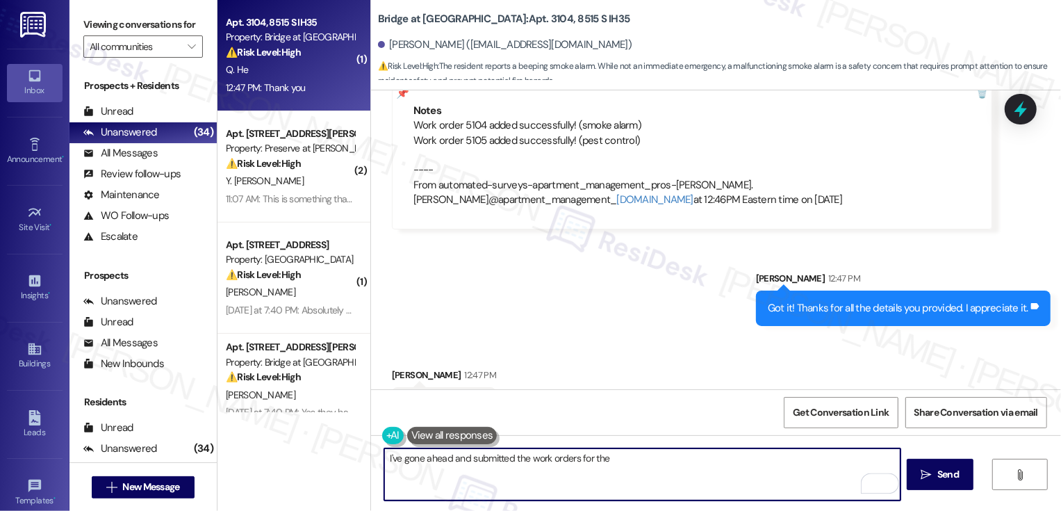
scroll to position [2112, 0]
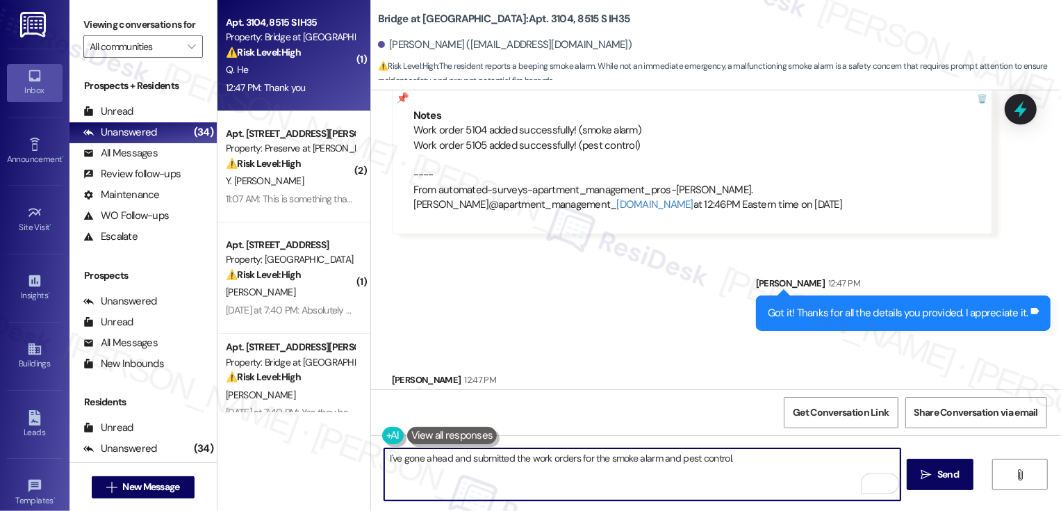
click at [384, 460] on textarea "I've gone ahead and submitted the work orders for the smoke alarm and pest cont…" at bounding box center [642, 474] width 516 height 52
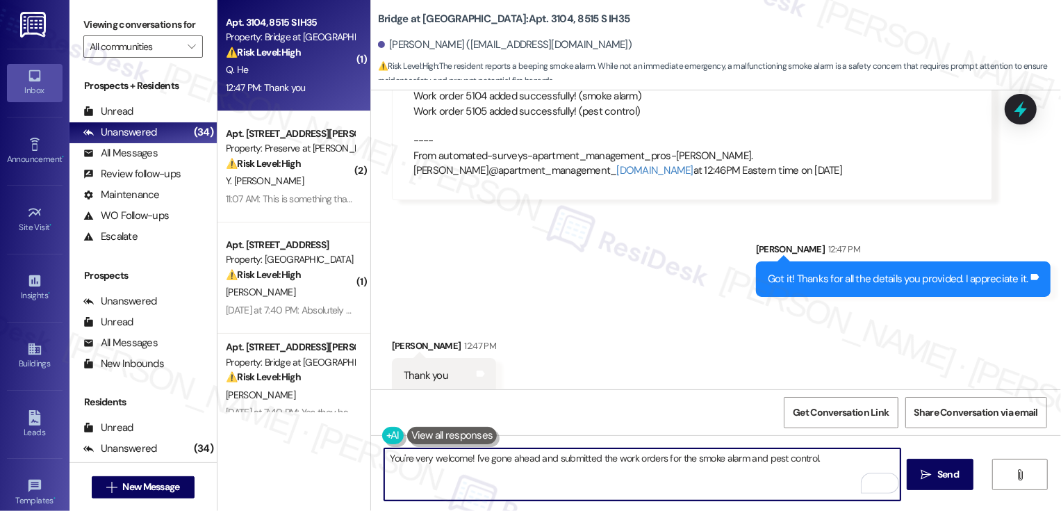
click at [831, 476] on textarea "You're very welcome! I've gone ahead and submitted the work orders for the smok…" at bounding box center [642, 474] width 516 height 52
type textarea "You're very welcome! I've gone ahead and submitted the work orders for the smok…"
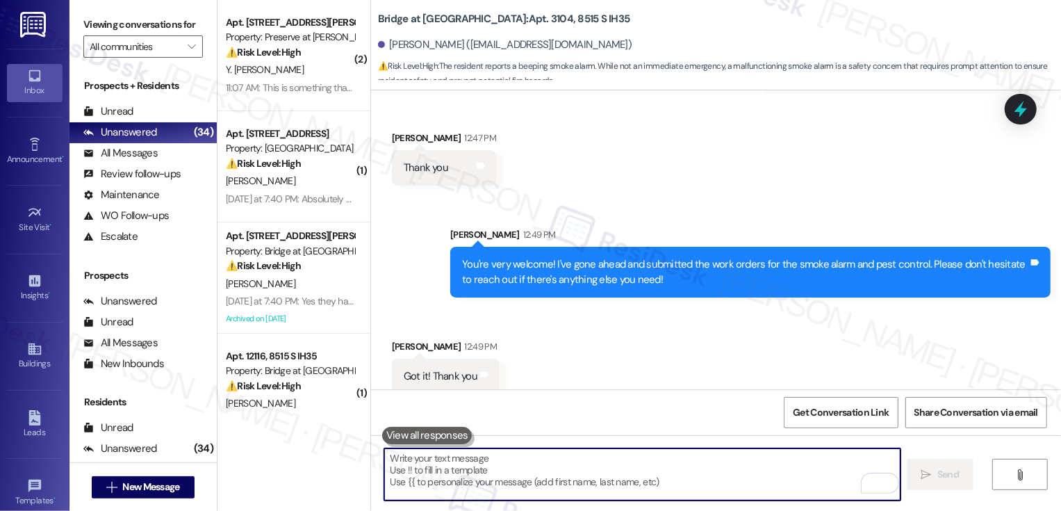
scroll to position [2354, 0]
click at [519, 484] on textarea "To enrich screen reader interactions, please activate Accessibility in Grammarl…" at bounding box center [642, 474] width 516 height 52
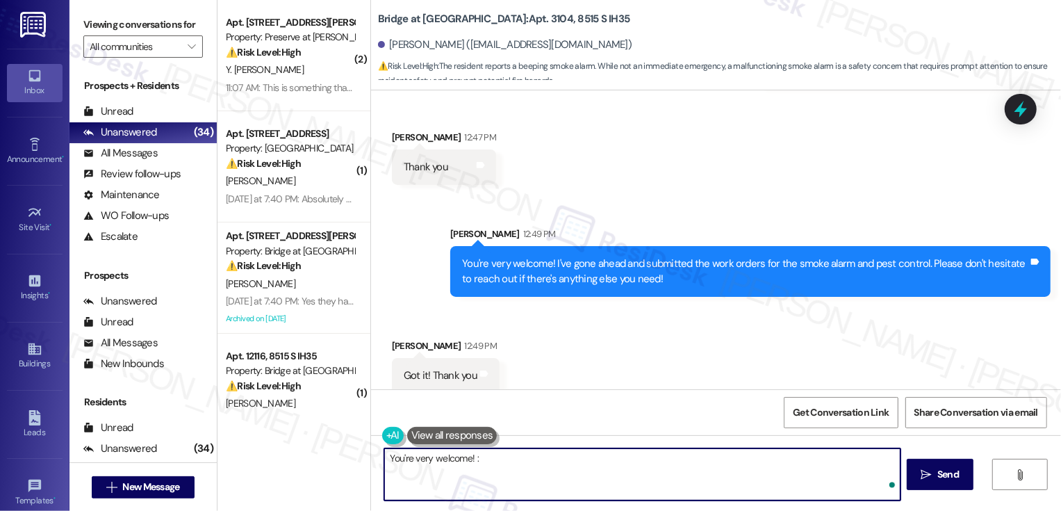
type textarea "You're very welcome! :)"
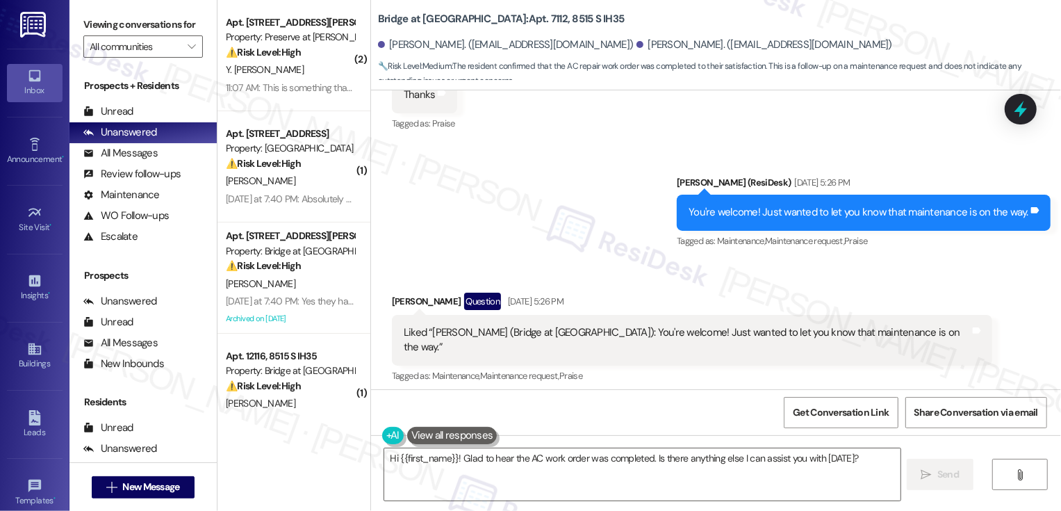
scroll to position [8239, 0]
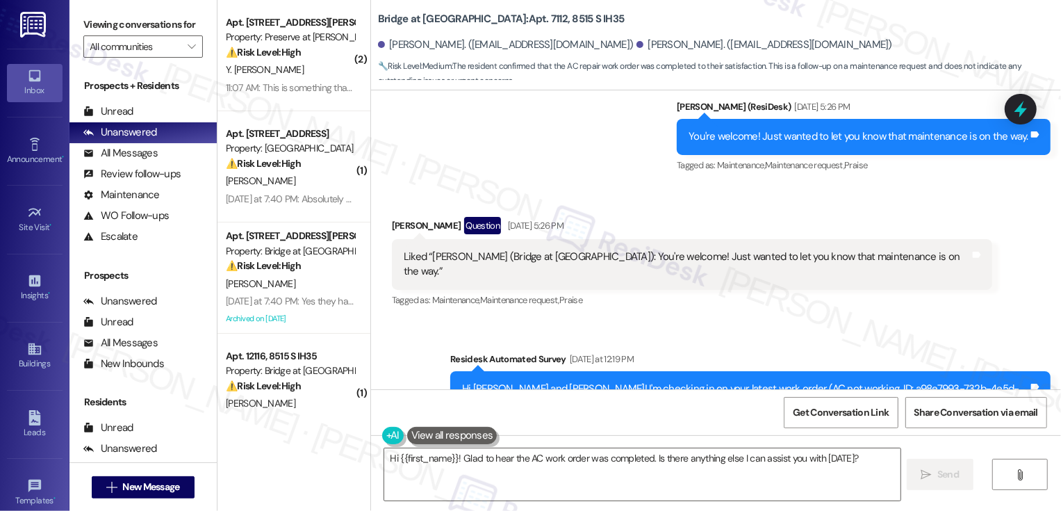
click at [395, 484] on div "[PERSON_NAME] [DATE] at 12:20 PM" at bounding box center [462, 493] width 140 height 19
copy div "[PERSON_NAME]"
click at [430, 458] on textarea "Hi {{first_name}}! Glad to hear the AC work order was completed. Is there anyth…" at bounding box center [642, 474] width 516 height 52
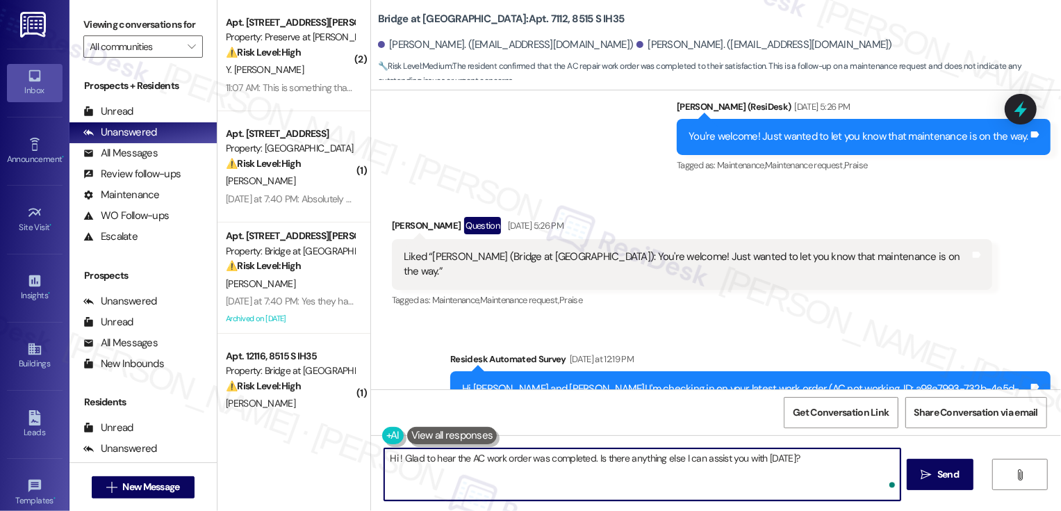
paste textarea "[PERSON_NAME]"
click at [801, 459] on textarea "Hi [PERSON_NAME]! Glad to hear the AC work order was completed. Is there anythi…" at bounding box center [642, 474] width 516 height 52
click at [708, 458] on textarea "Hi [PERSON_NAME]! Glad to hear the AC work order was completed. Is there anythi…" at bounding box center [642, 474] width 516 height 52
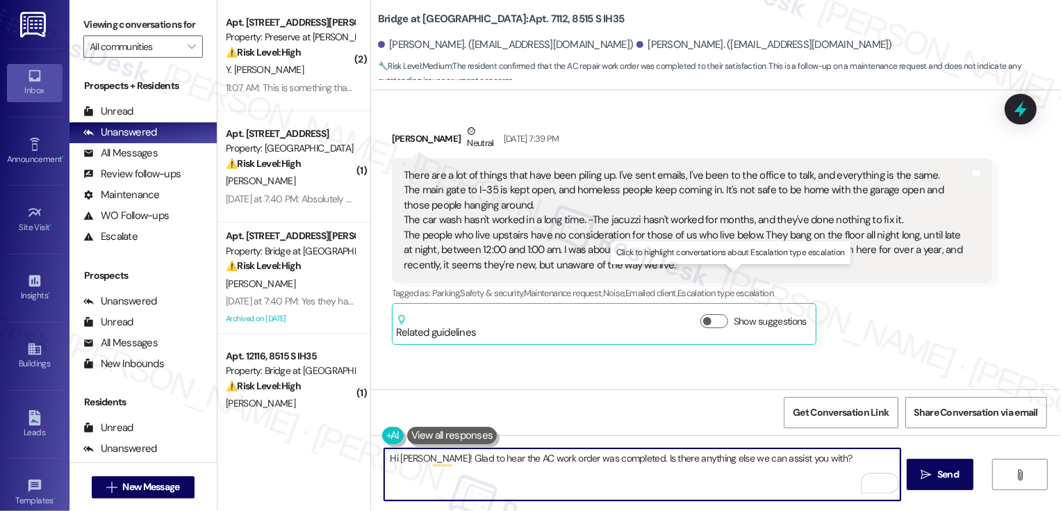
scroll to position [742, 0]
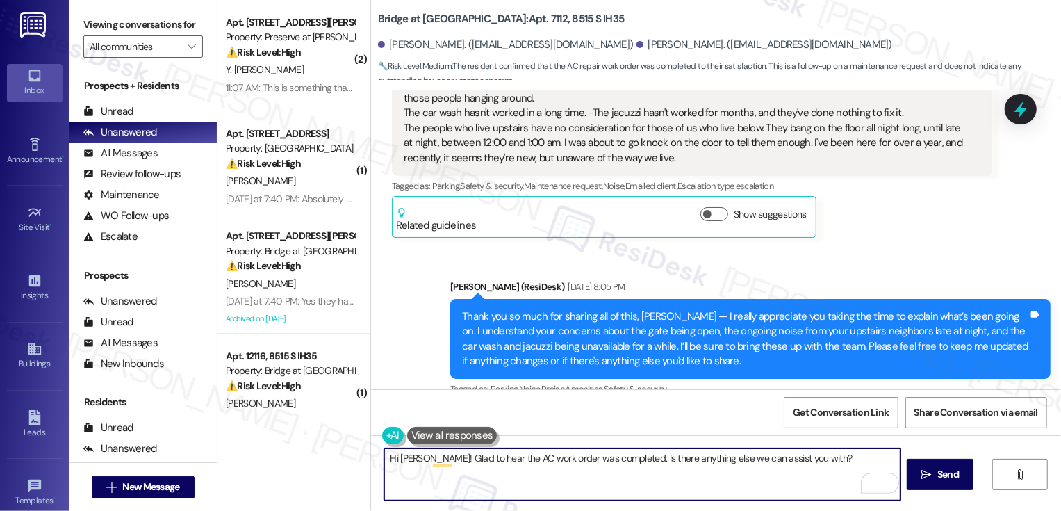
drag, startPoint x: 618, startPoint y: 457, endPoint x: 644, endPoint y: 481, distance: 34.9
click at [644, 481] on textarea "Hi [PERSON_NAME]! Glad to hear the AC work order was completed. Is there anythi…" at bounding box center [642, 474] width 516 height 52
type textarea "Hi [PERSON_NAME]! Glad to hear the AC work order was completed. Please don't he…"
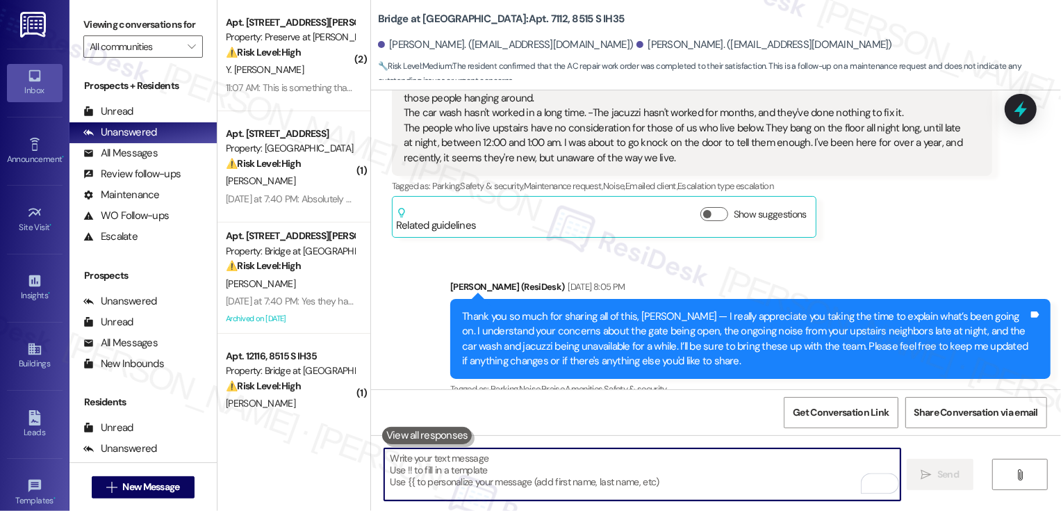
scroll to position [8336, 0]
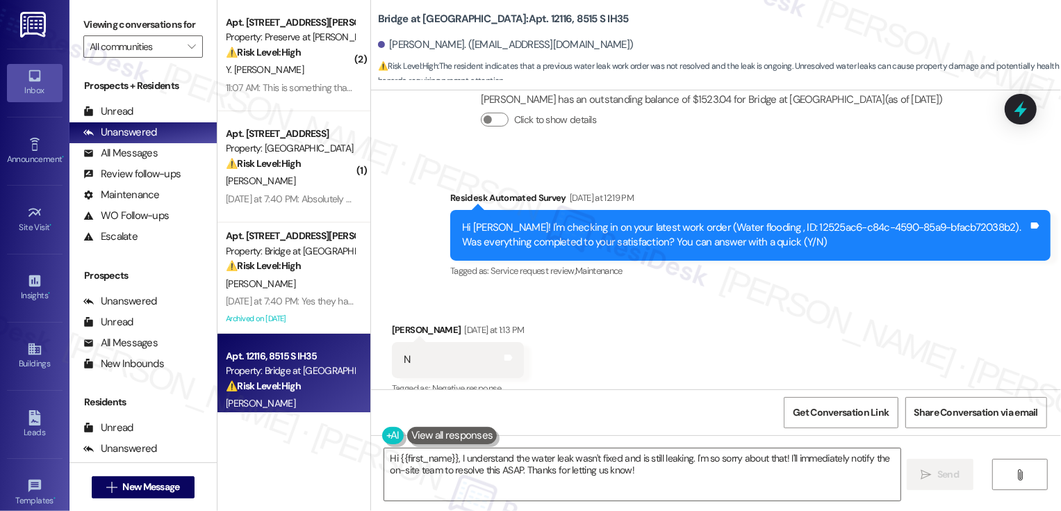
scroll to position [573, 0]
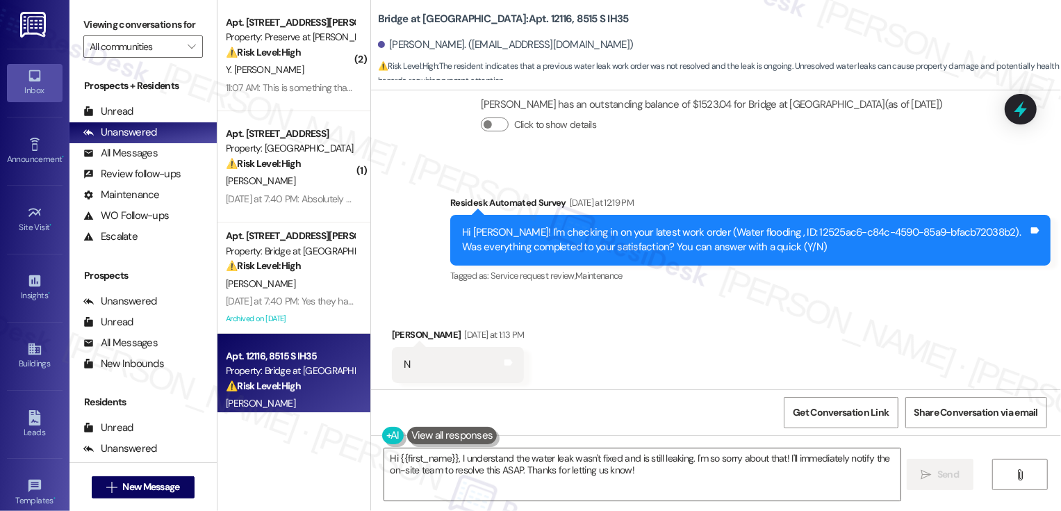
click at [519, 17] on b "Bridge at Monarch Bluffs: Apt. 12116, 8515 S IH35" at bounding box center [503, 19] width 251 height 15
copy b "12116"
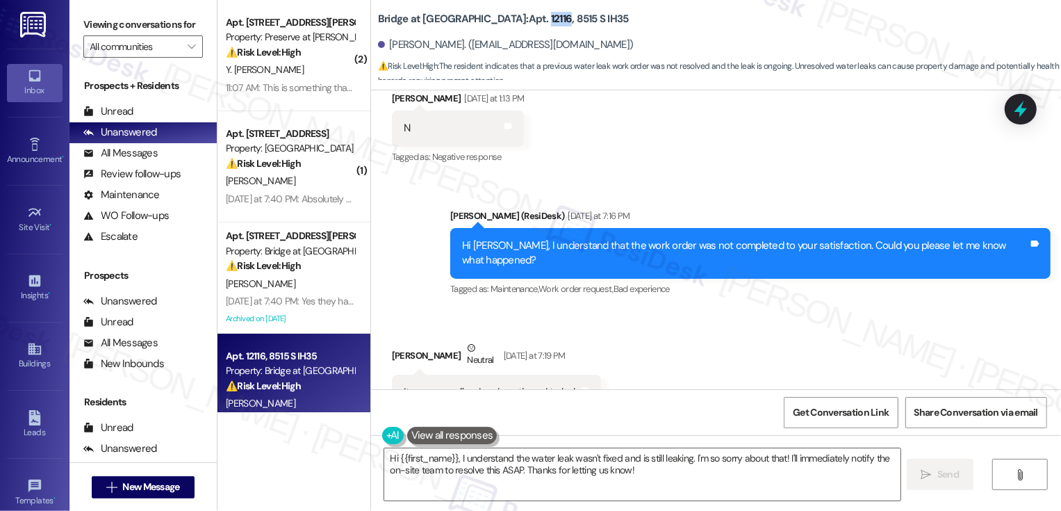
scroll to position [817, 0]
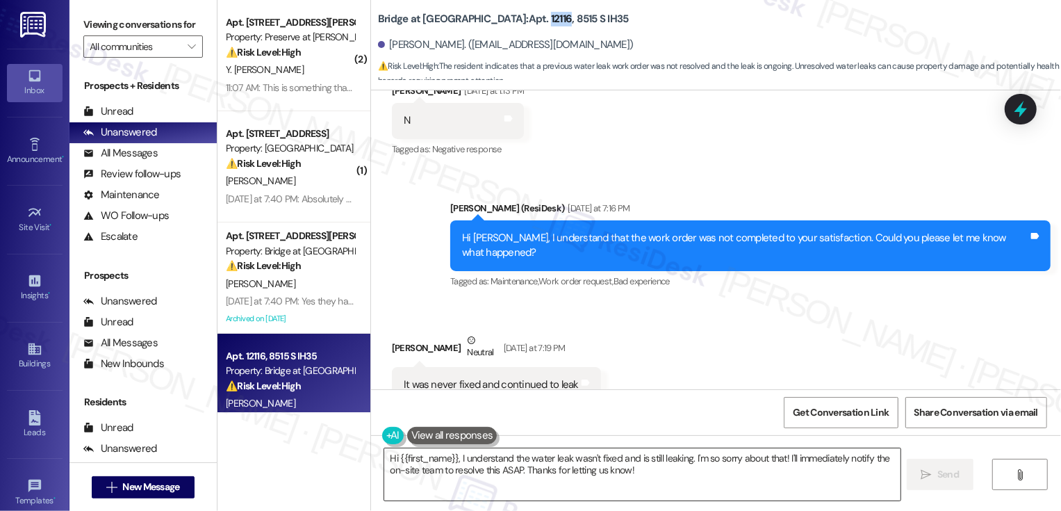
click at [503, 458] on textarea "Hi {{first_name}}, I understand the water leak wasn't fixed and is still leakin…" at bounding box center [642, 474] width 516 height 52
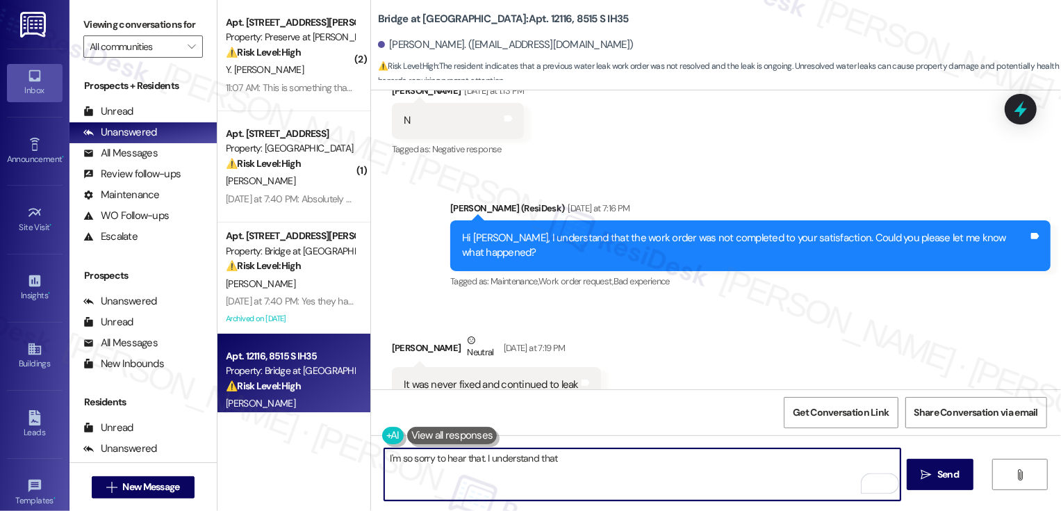
drag, startPoint x: 485, startPoint y: 457, endPoint x: 668, endPoint y: 482, distance: 184.4
click at [668, 482] on textarea "I'm so sorry to hear that. I understand that" at bounding box center [642, 474] width 516 height 52
paste textarea "cleared drain that was leaking out"
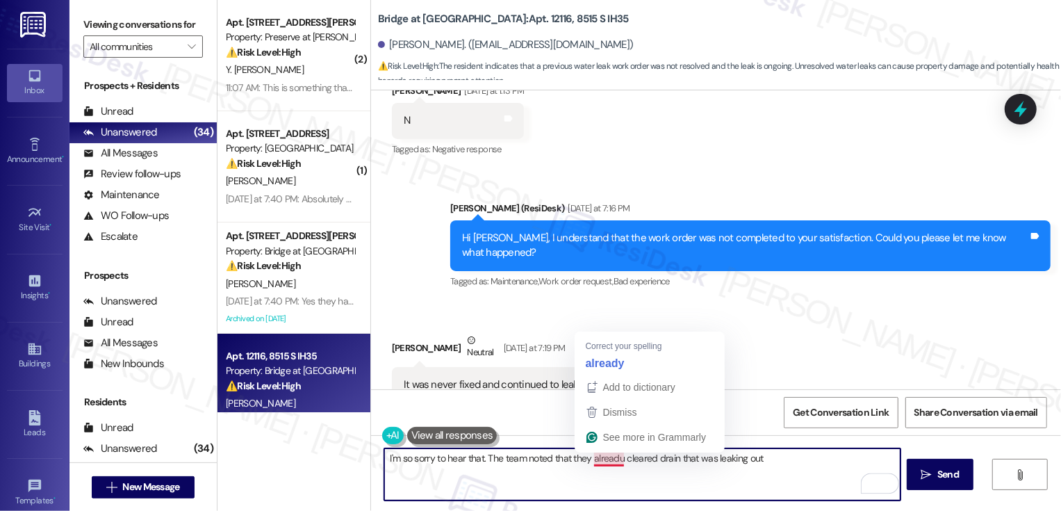
click at [614, 455] on textarea "I'm so sorry to hear that. The team noted that they alreadu cleared drain that …" at bounding box center [642, 474] width 516 height 52
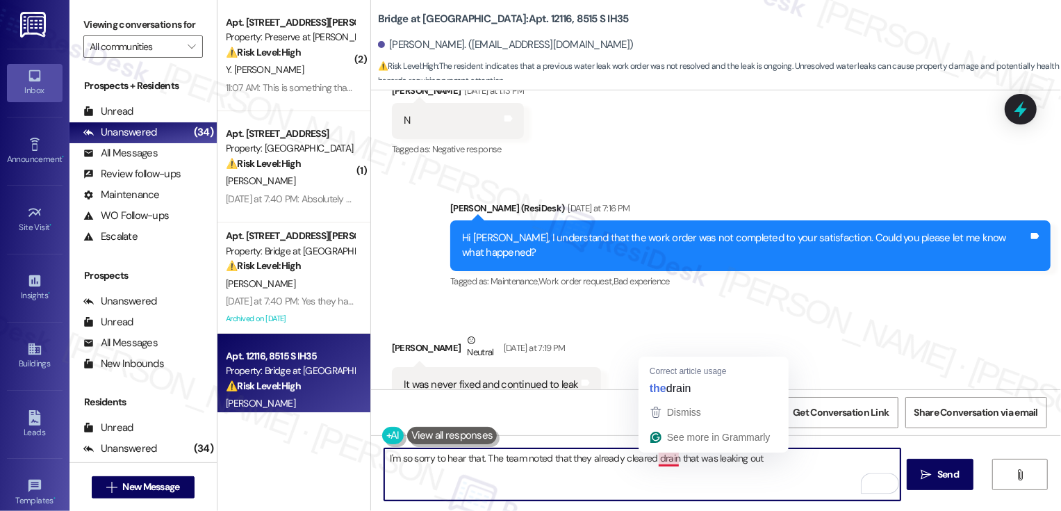
click at [662, 461] on textarea "I'm so sorry to hear that. The team noted that they already cleared drain that …" at bounding box center [642, 474] width 516 height 52
click at [656, 456] on textarea "I'm so sorry to hear that. The team noted that they already cleared drain that …" at bounding box center [642, 474] width 516 height 52
click at [774, 459] on textarea "I'm so sorry to hear that. The team noted that they already cleared the drain t…" at bounding box center [642, 474] width 516 height 52
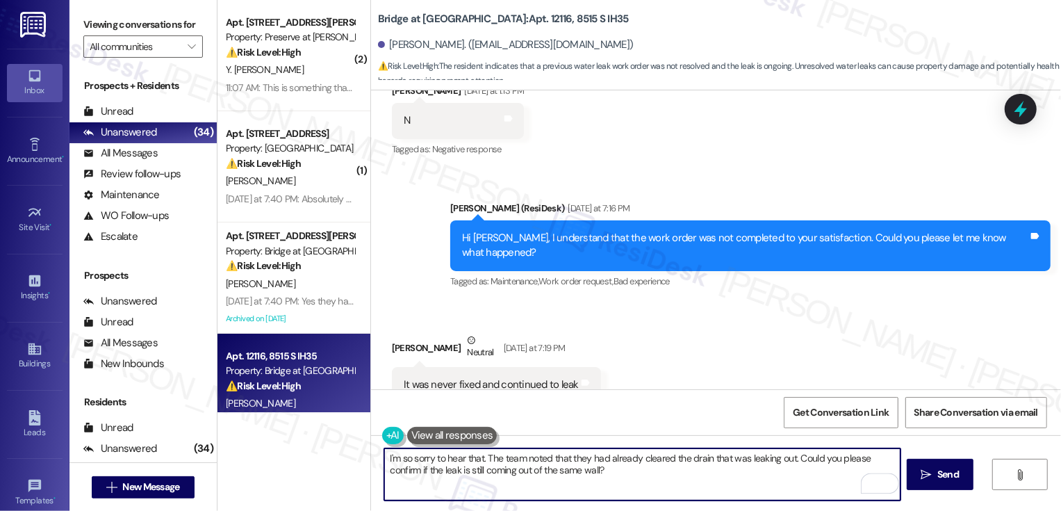
click at [605, 482] on textarea "I'm so sorry to hear that. The team noted that they had already cleared the dra…" at bounding box center [642, 474] width 516 height 52
paste textarea "’m so sorry to hear that. The team noted that they cleared the drain that was l…"
click at [567, 475] on textarea "I’m so sorry to hear that. The team noted that they cleared the drain that was …" at bounding box center [642, 474] width 516 height 52
click at [738, 472] on textarea "I’m so sorry to hear that. The team noted that they cleared the drain that was …" at bounding box center [642, 474] width 516 height 52
click at [723, 476] on textarea "I’m so sorry to hear that. The team noted that they cleared the drain that was …" at bounding box center [642, 474] width 516 height 52
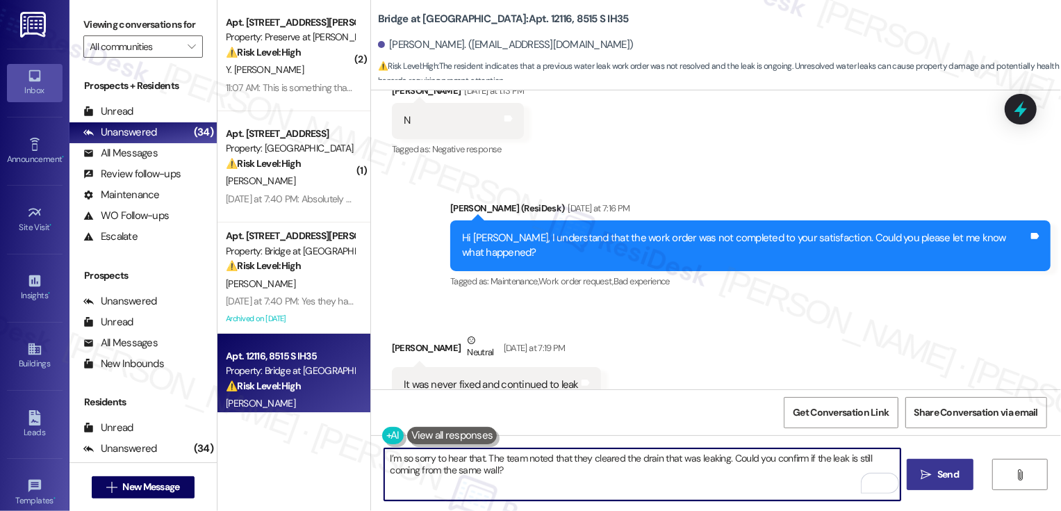
type textarea "I’m so sorry to hear that. The team noted that they cleared the drain that was …"
click at [938, 476] on span "Send" at bounding box center [949, 474] width 22 height 15
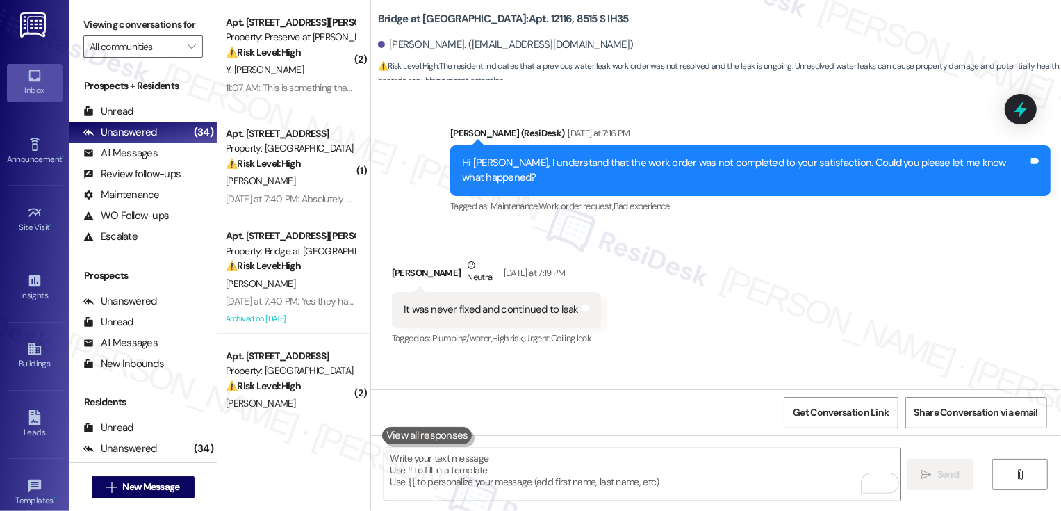
scroll to position [929, 0]
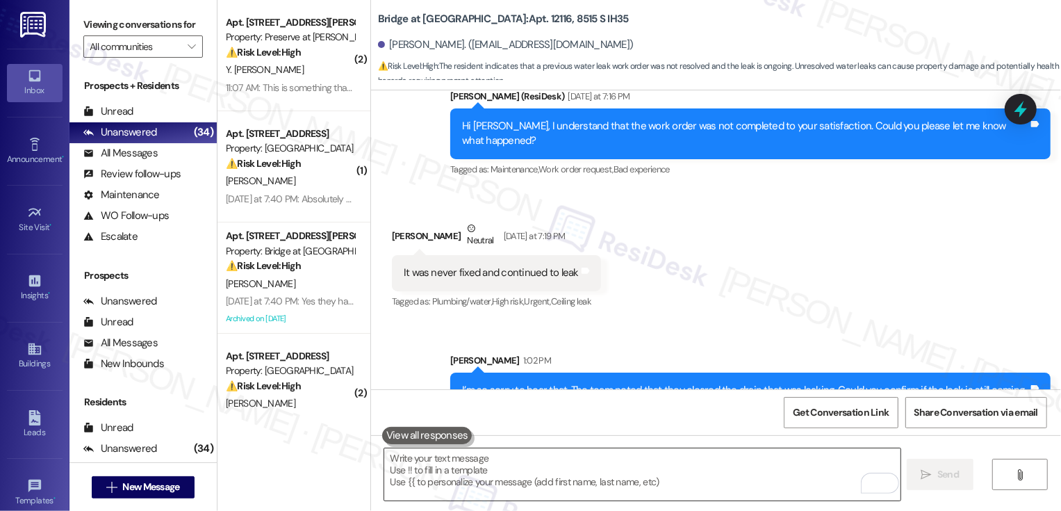
click at [442, 473] on textarea "To enrich screen reader interactions, please activate Accessibility in Grammarl…" at bounding box center [642, 474] width 516 height 52
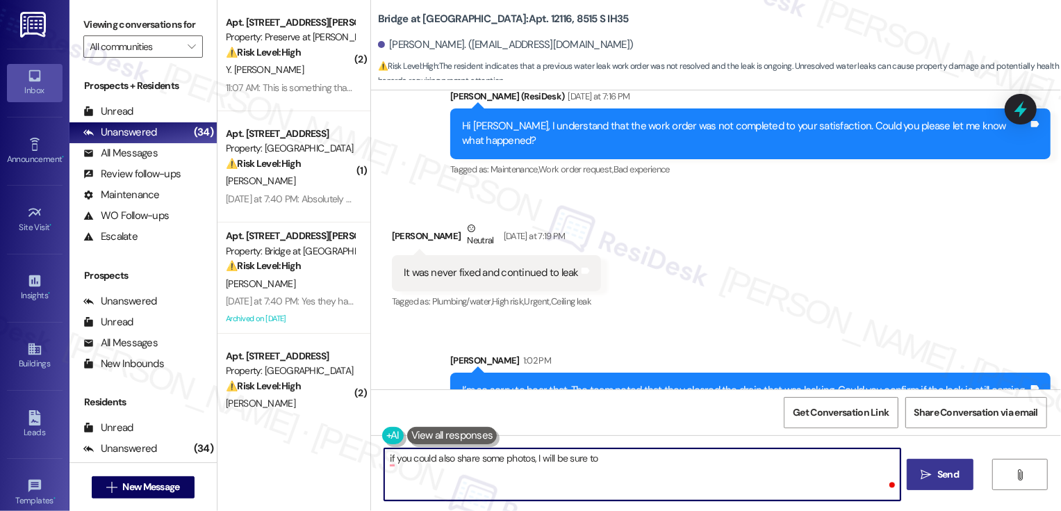
type textarea "if you could also share some photos, I will be sure to"
